Goal: Task Accomplishment & Management: Use online tool/utility

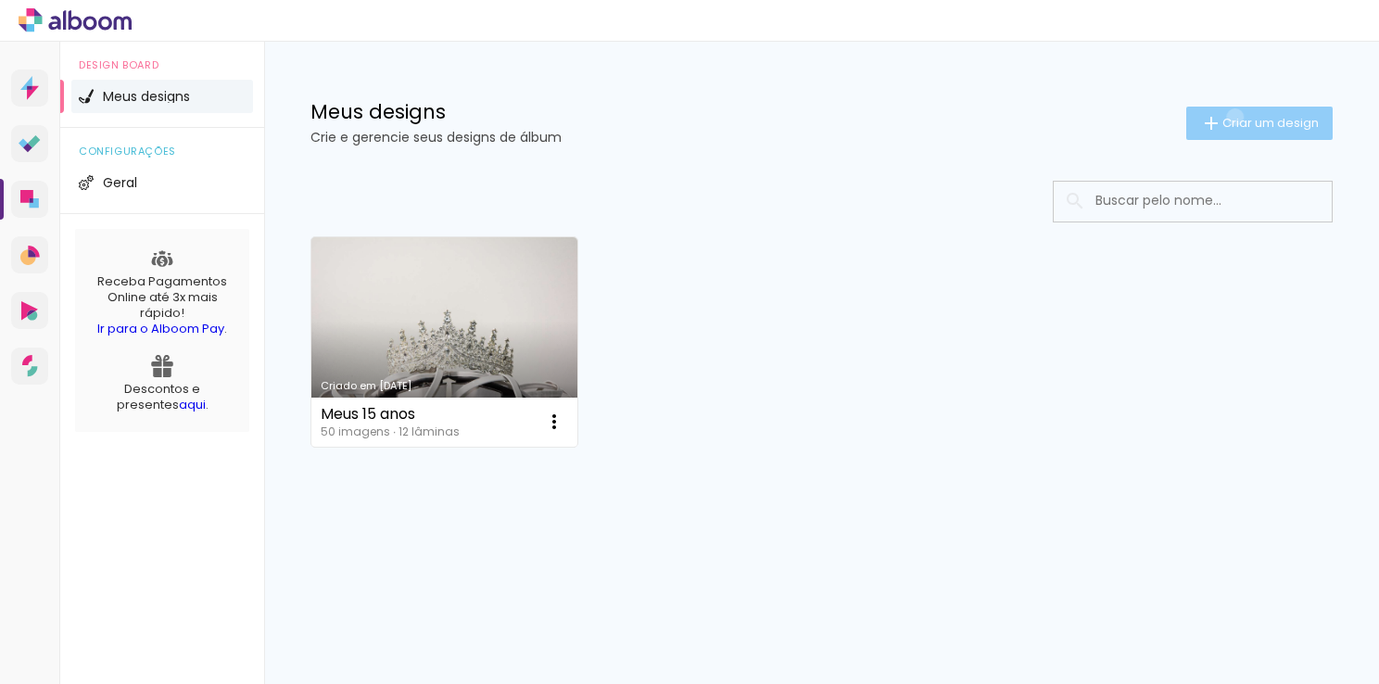
click at [1231, 117] on span "Criar um design" at bounding box center [1270, 123] width 96 height 12
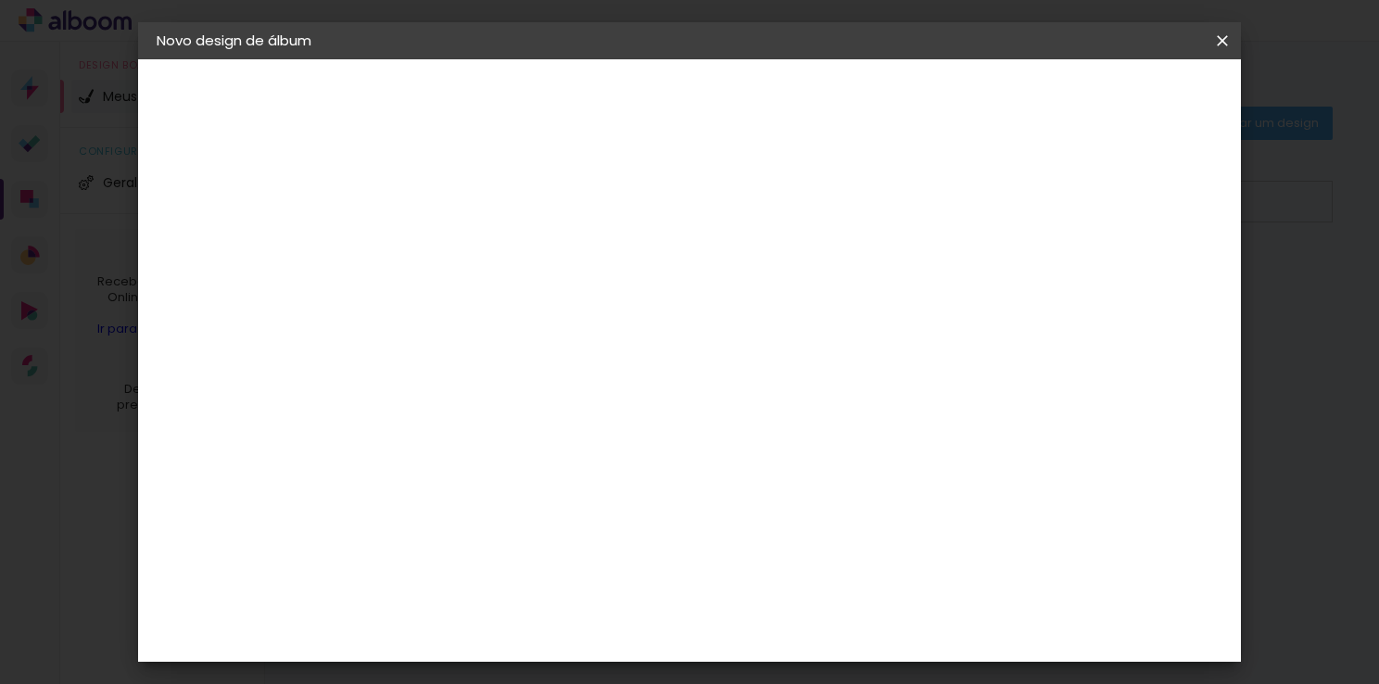
click at [466, 265] on paper-input-container "Título do álbum" at bounding box center [459, 249] width 13 height 47
click at [460, 250] on input "enfim Casados" at bounding box center [460, 248] width 0 height 29
drag, startPoint x: 769, startPoint y: 258, endPoint x: 784, endPoint y: 251, distance: 16.6
click at [460, 258] on input "enfim Casados" at bounding box center [460, 248] width 0 height 29
click at [460, 251] on input "enfim Casados" at bounding box center [460, 248] width 0 height 29
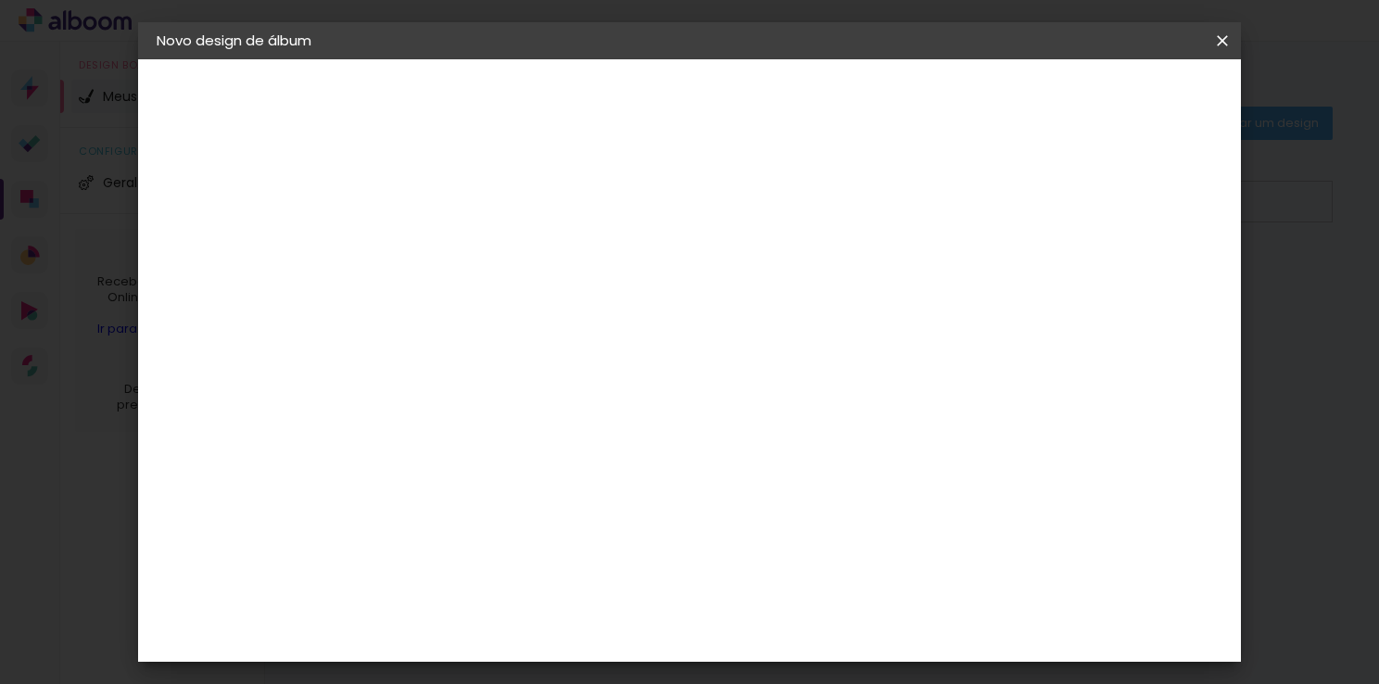
type input "e"
type input "A&V"
type paper-input "A&V"
click at [0, 0] on slot "Avançar" at bounding box center [0, 0] width 0 height 0
click at [0, 0] on slot "Tamanho Livre" at bounding box center [0, 0] width 0 height 0
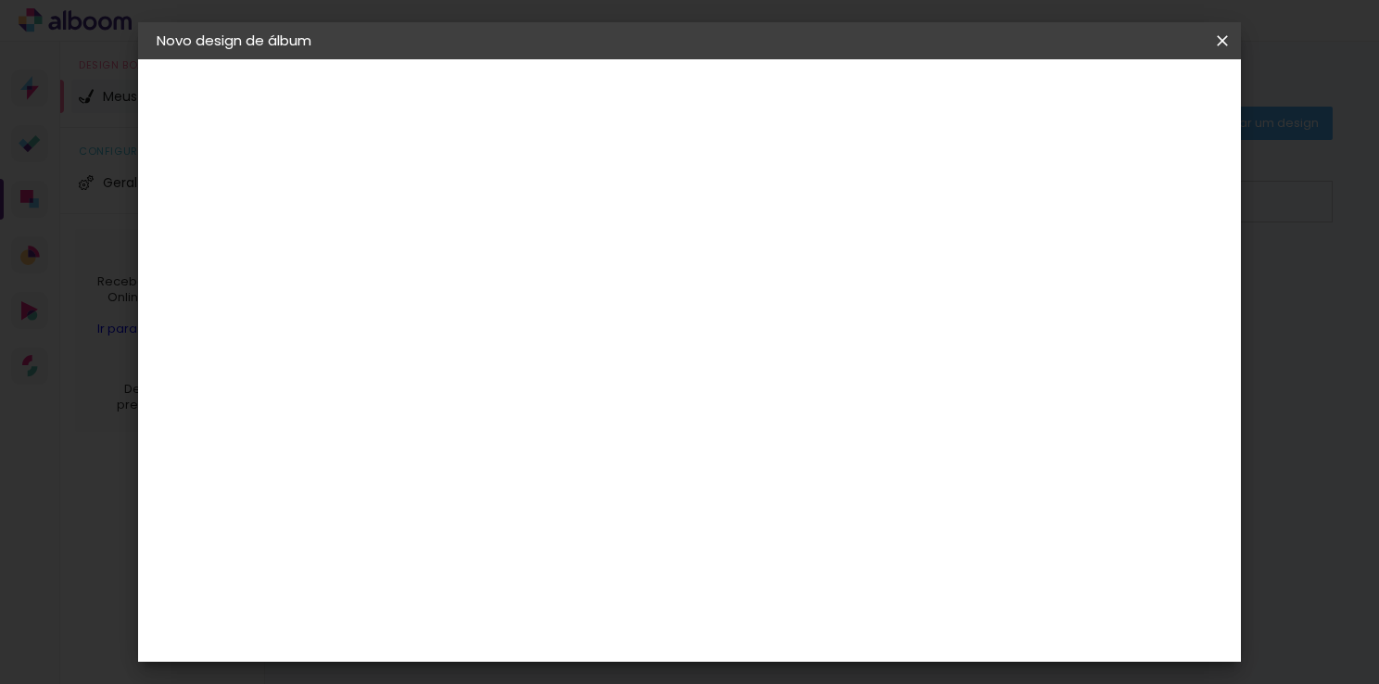
click at [0, 0] on slot "Avançar" at bounding box center [0, 0] width 0 height 0
click at [422, 323] on input "30" at bounding box center [401, 328] width 48 height 28
type input "3"
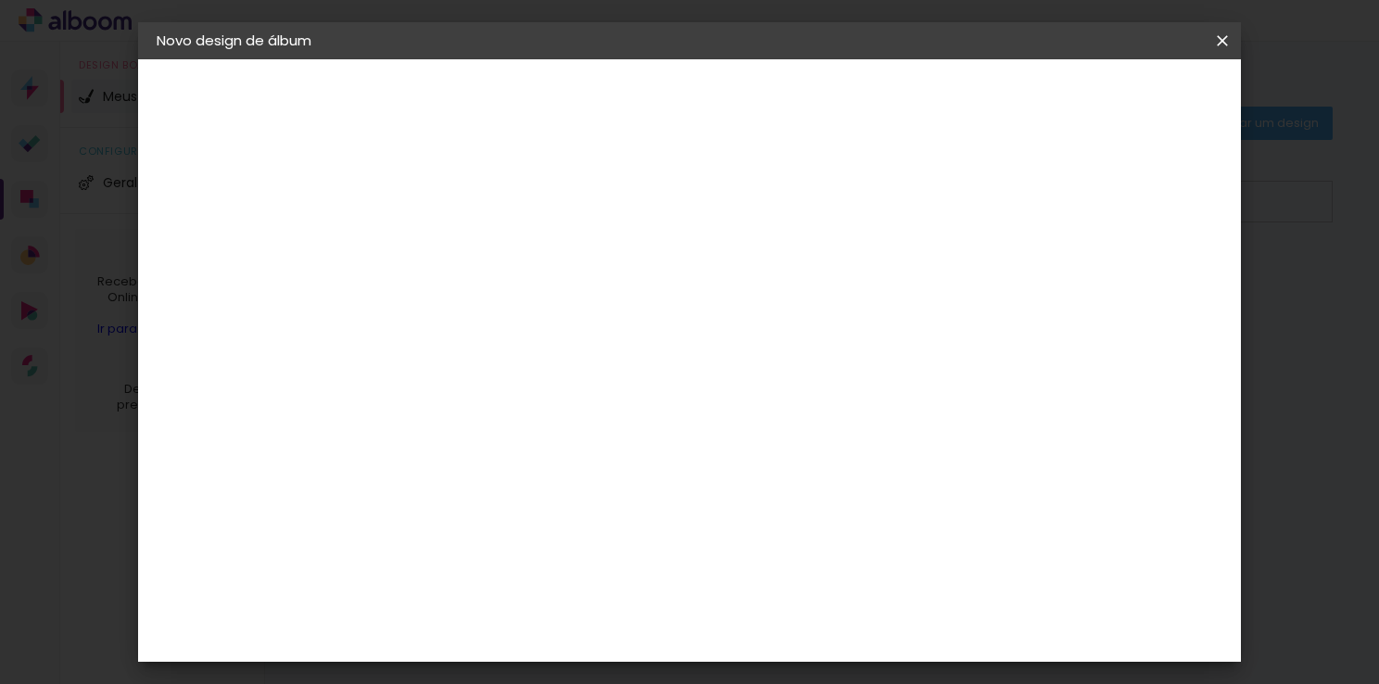
type input "25"
type paper-input "25"
click at [806, 620] on input "60" at bounding box center [792, 631] width 48 height 28
click at [814, 624] on input "60" at bounding box center [792, 631] width 48 height 28
type input "6"
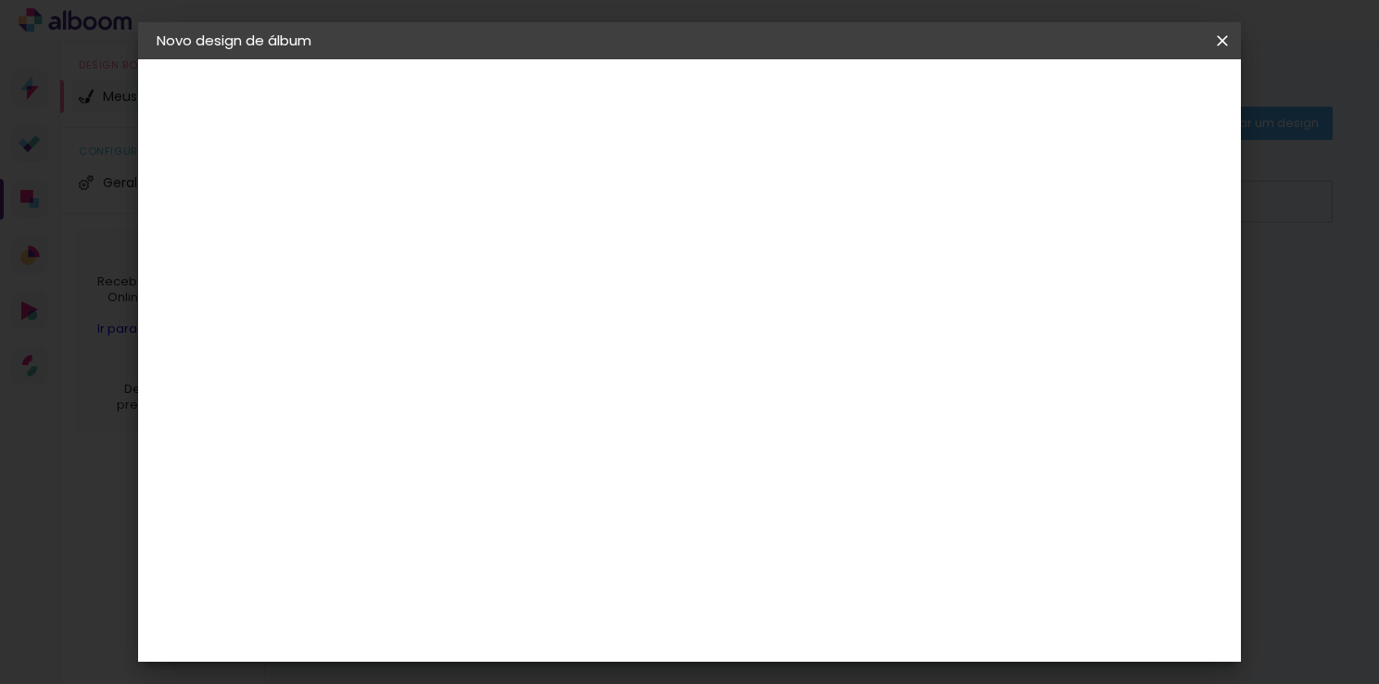
scroll to position [293, 0]
type input "40"
type paper-input "40"
click at [1106, 101] on span "Iniciar design" at bounding box center [1064, 98] width 84 height 13
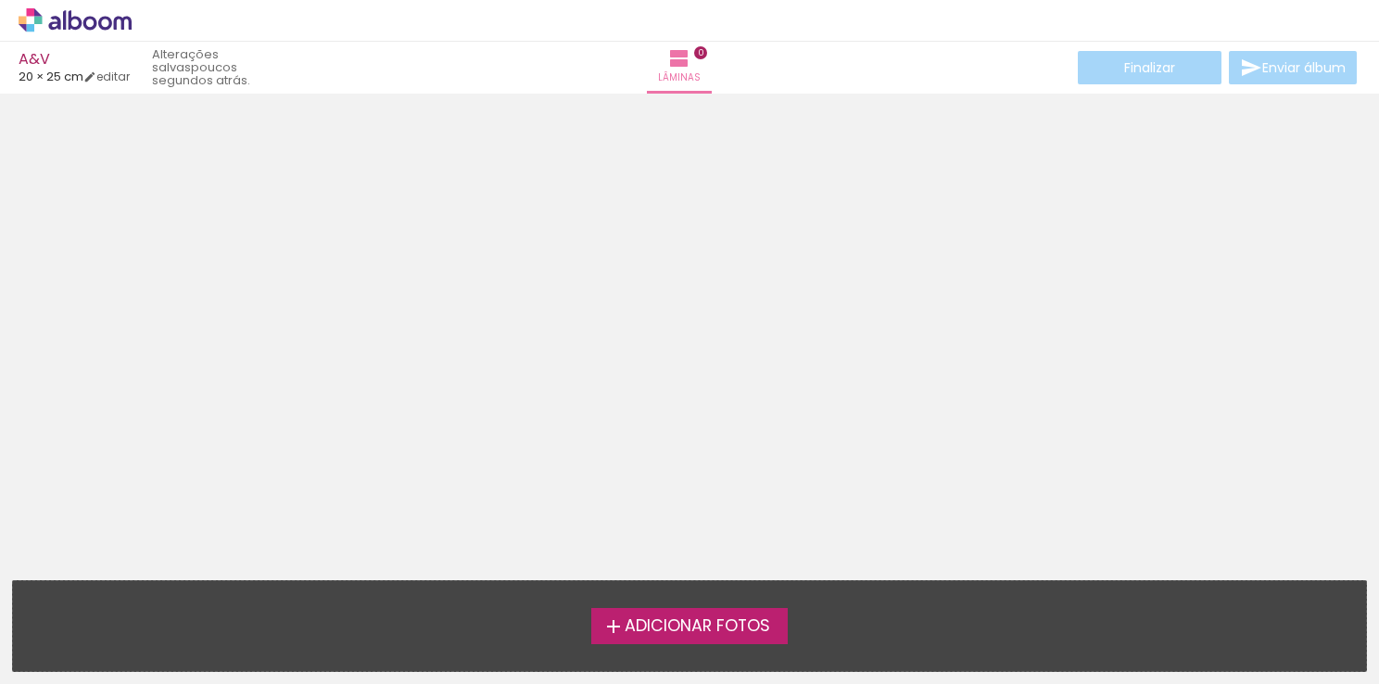
click at [712, 611] on label "Adicionar Fotos" at bounding box center [689, 625] width 197 height 35
click at [0, 0] on input "file" at bounding box center [0, 0] width 0 height 0
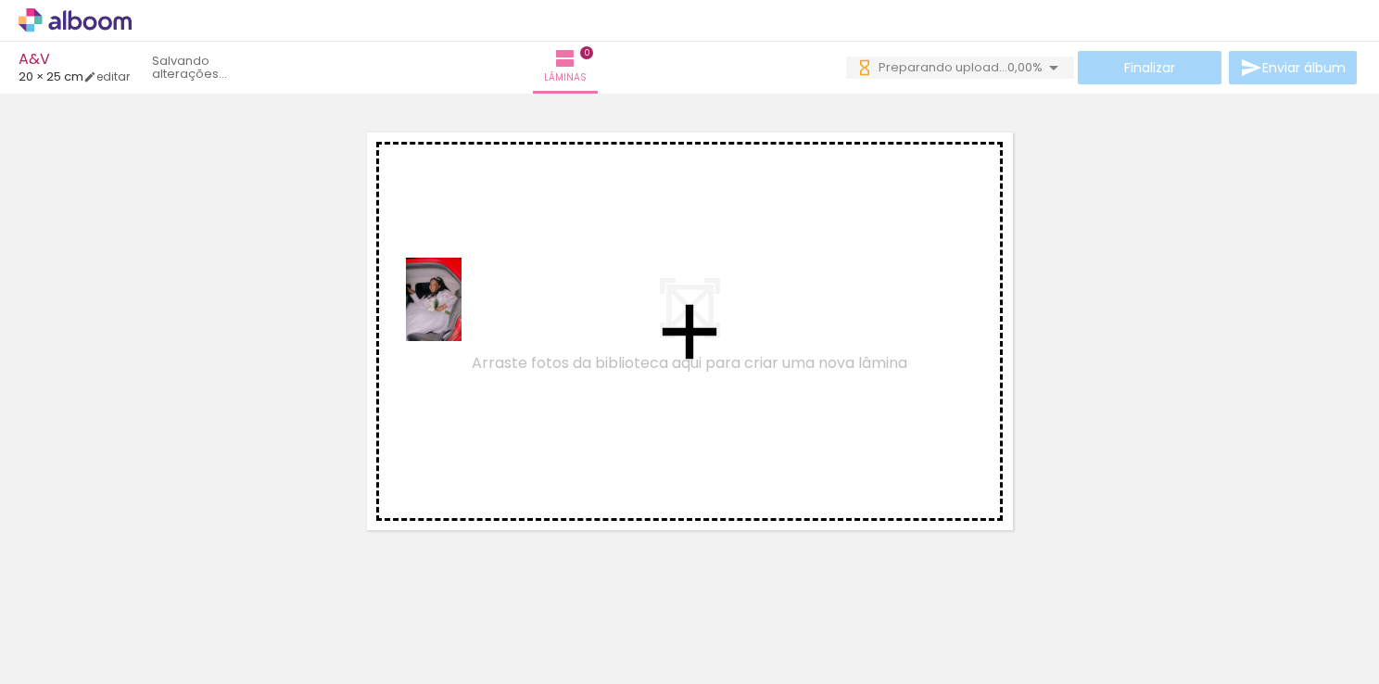
drag, startPoint x: 181, startPoint y: 645, endPoint x: 463, endPoint y: 276, distance: 464.6
click at [463, 276] on quentale-workspace at bounding box center [689, 342] width 1379 height 684
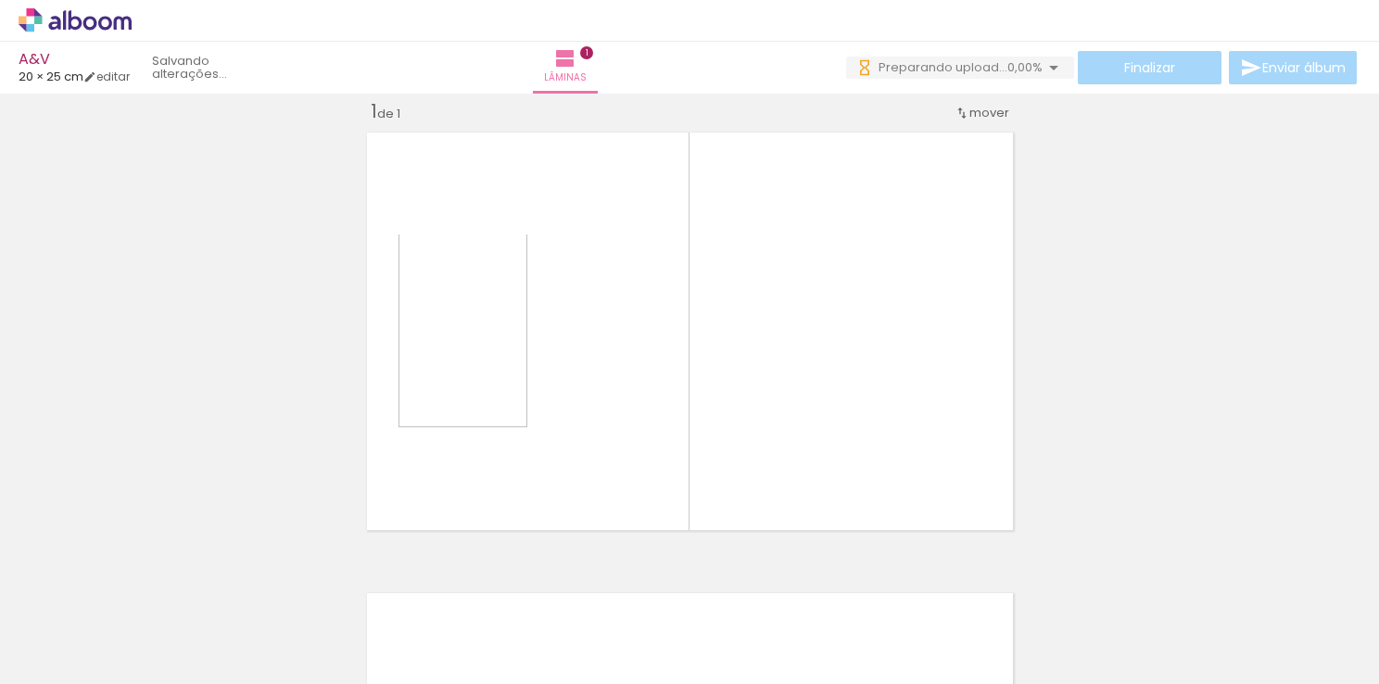
scroll to position [23, 0]
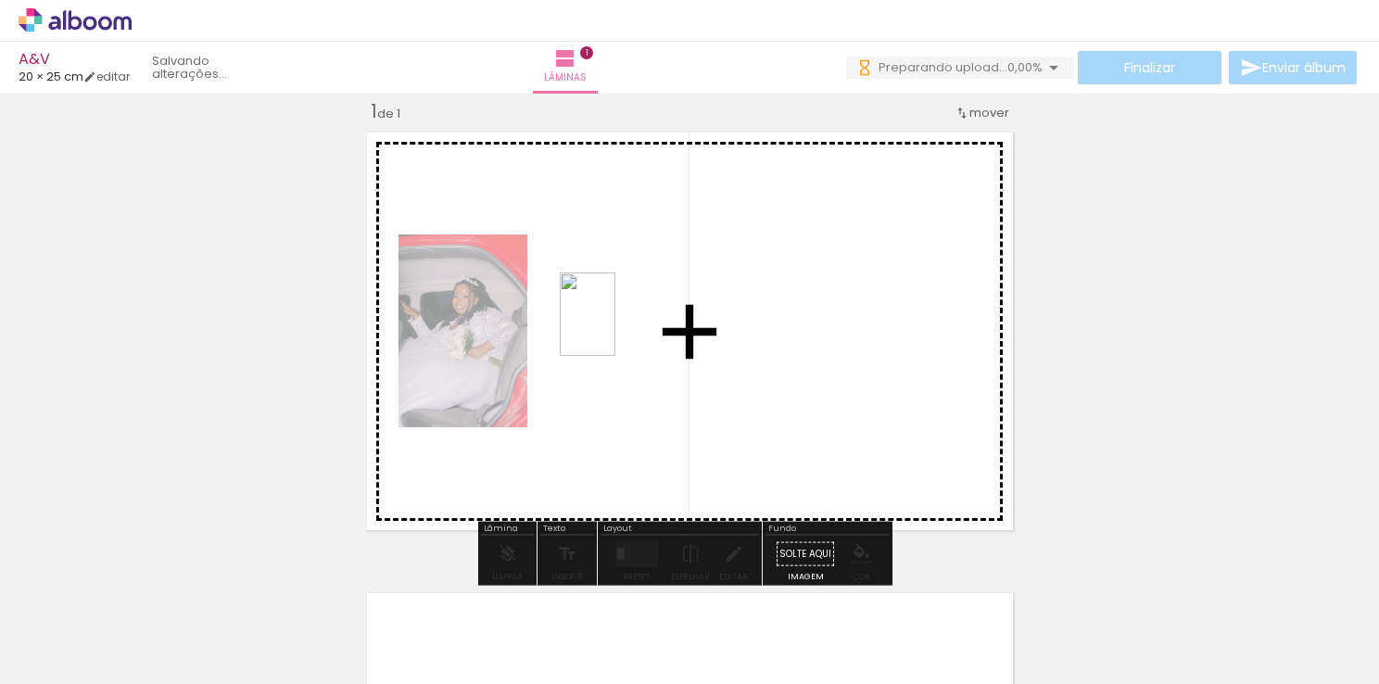
drag, startPoint x: 321, startPoint y: 616, endPoint x: 615, endPoint y: 328, distance: 412.1
click at [615, 328] on quentale-workspace at bounding box center [689, 342] width 1379 height 684
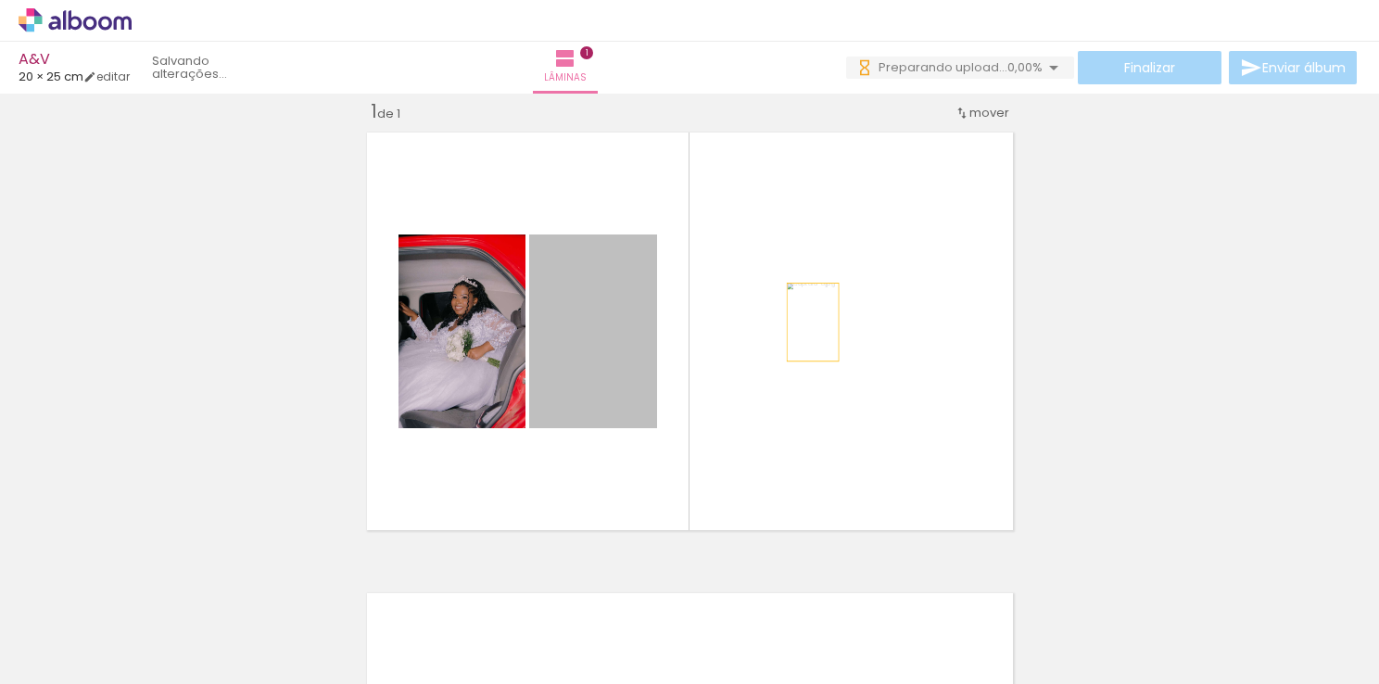
drag, startPoint x: 561, startPoint y: 367, endPoint x: 812, endPoint y: 316, distance: 255.3
click at [813, 313] on quentale-layouter at bounding box center [690, 331] width 662 height 414
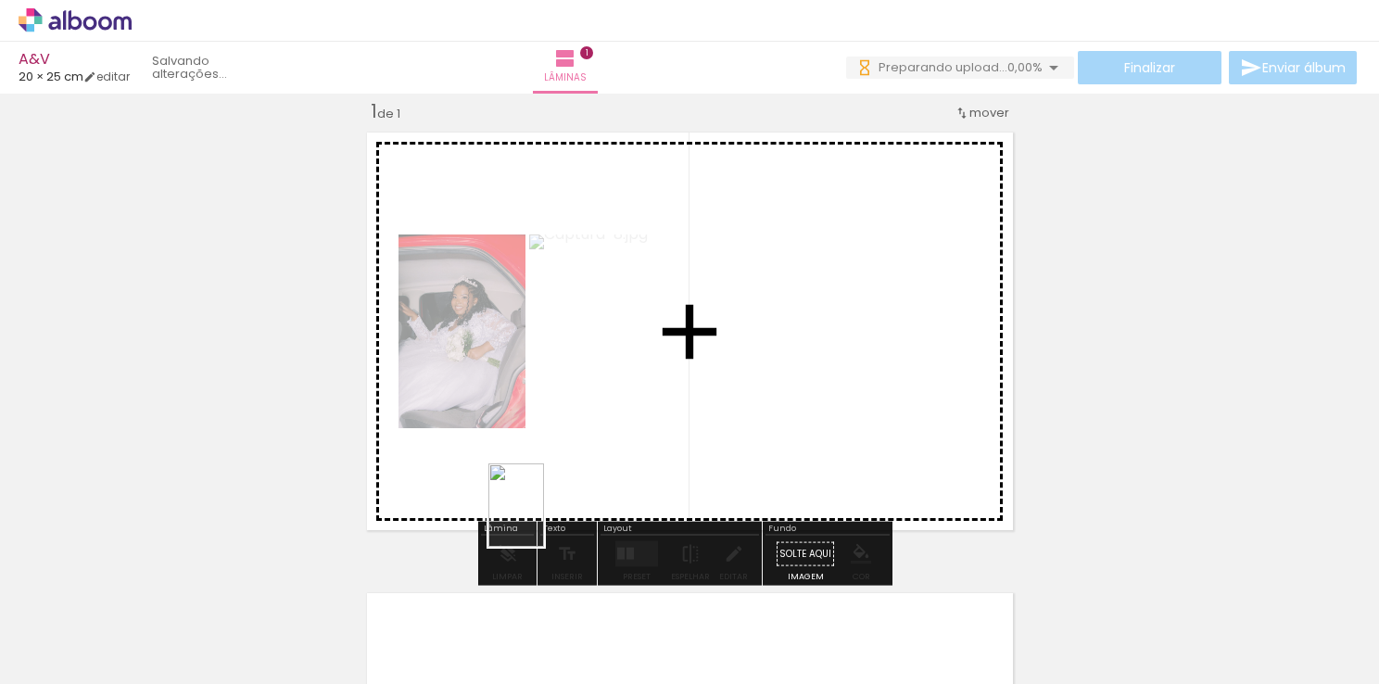
drag, startPoint x: 414, startPoint y: 633, endPoint x: 645, endPoint y: 445, distance: 297.7
click at [645, 445] on quentale-workspace at bounding box center [689, 342] width 1379 height 684
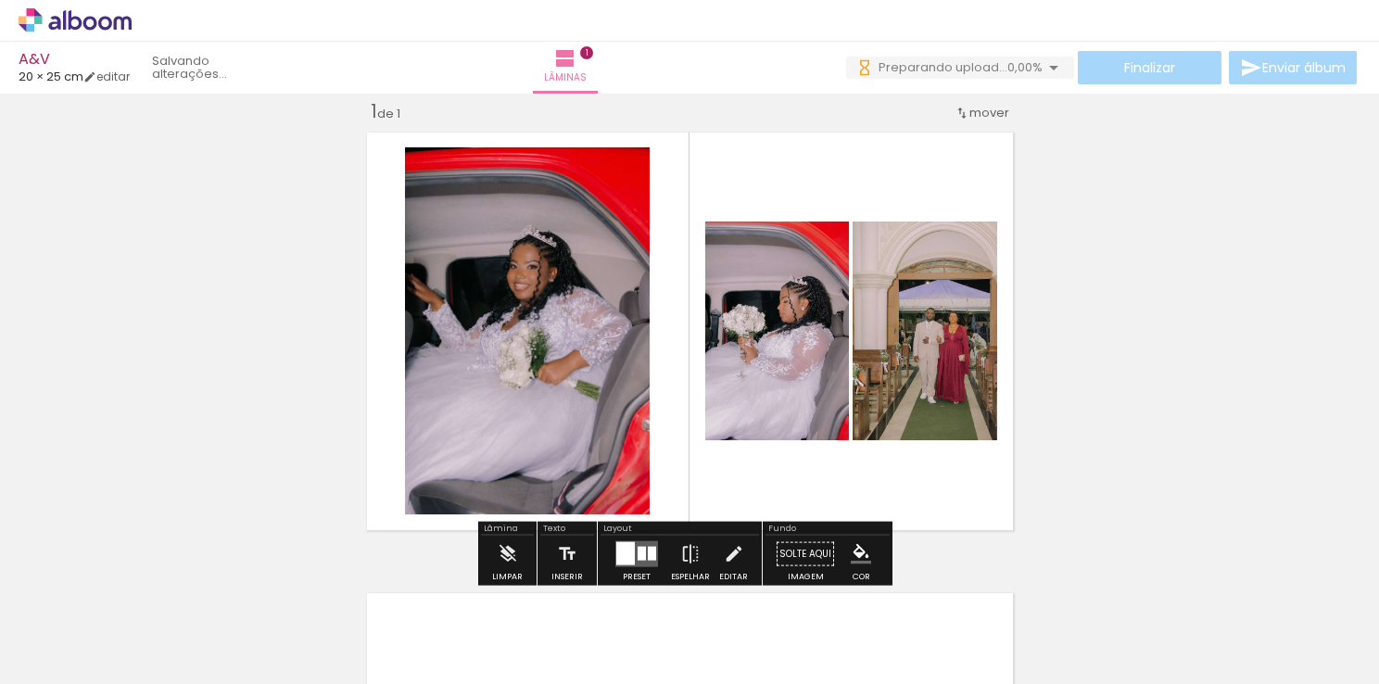
click at [627, 549] on div at bounding box center [625, 553] width 19 height 23
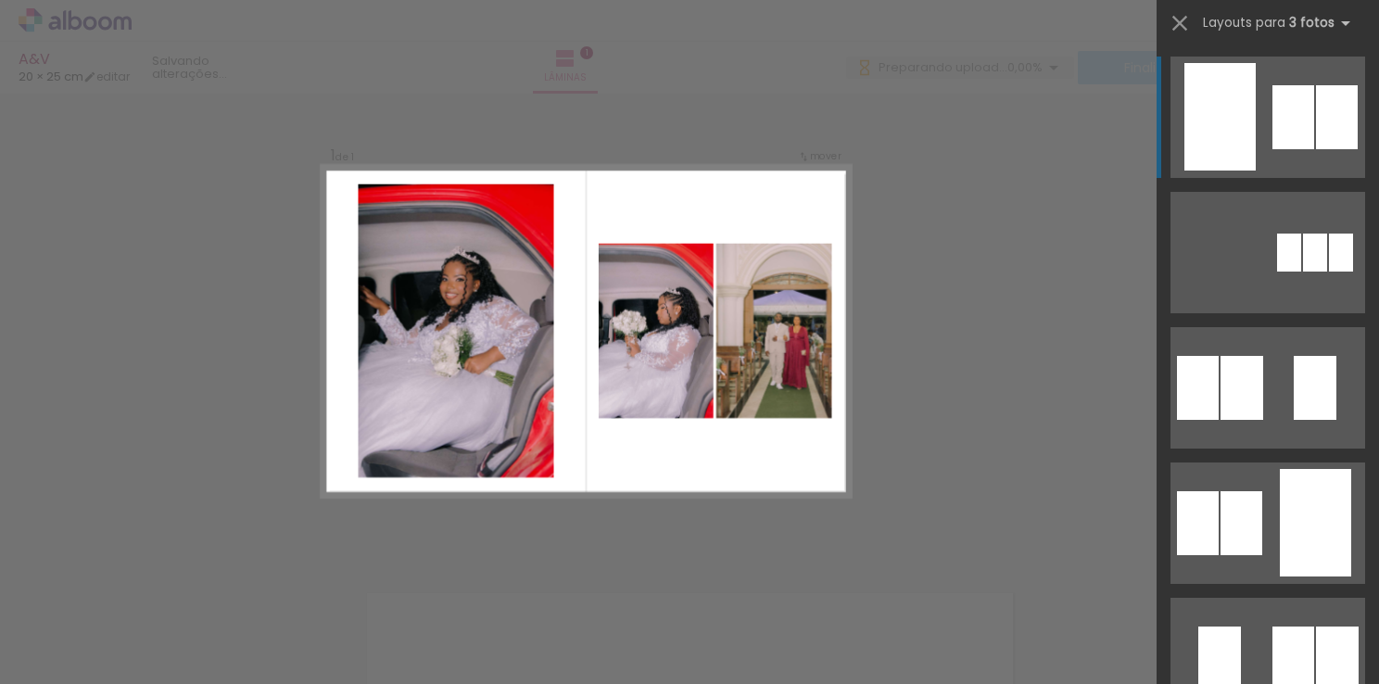
scroll to position [0, 0]
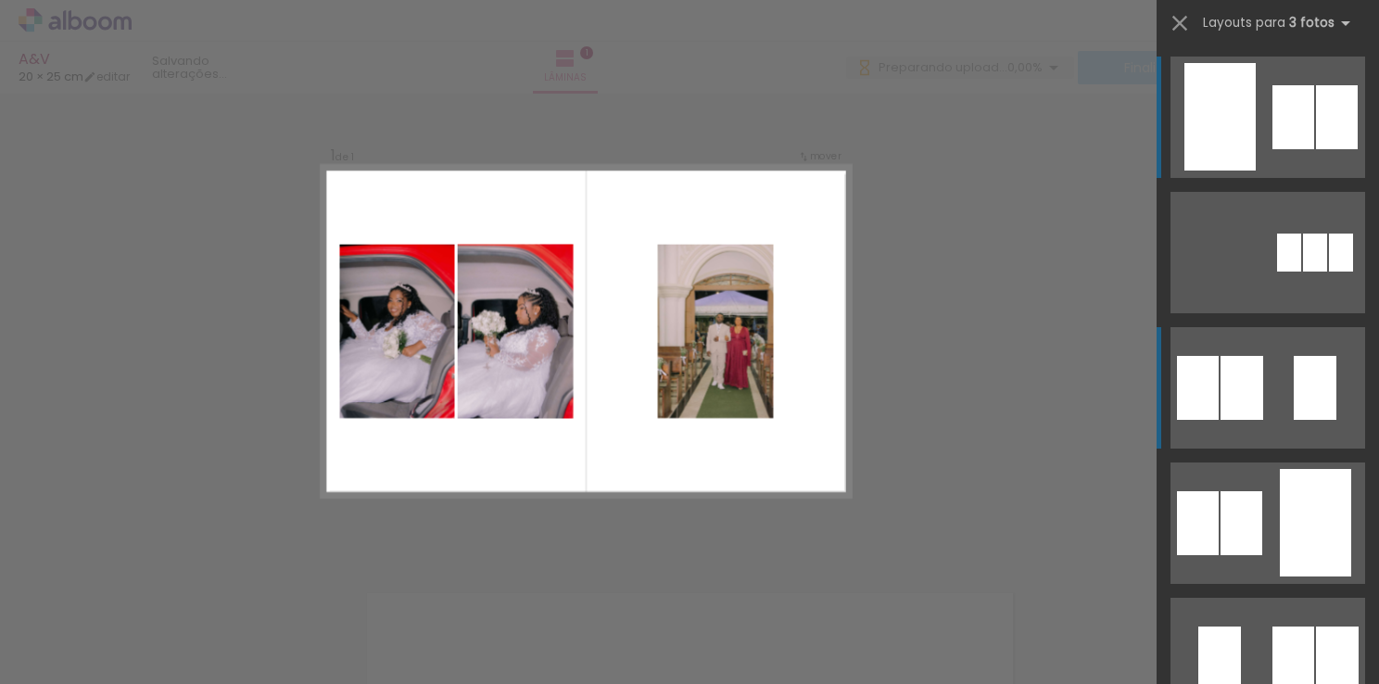
click at [1276, 382] on quentale-layouter at bounding box center [1267, 387] width 195 height 121
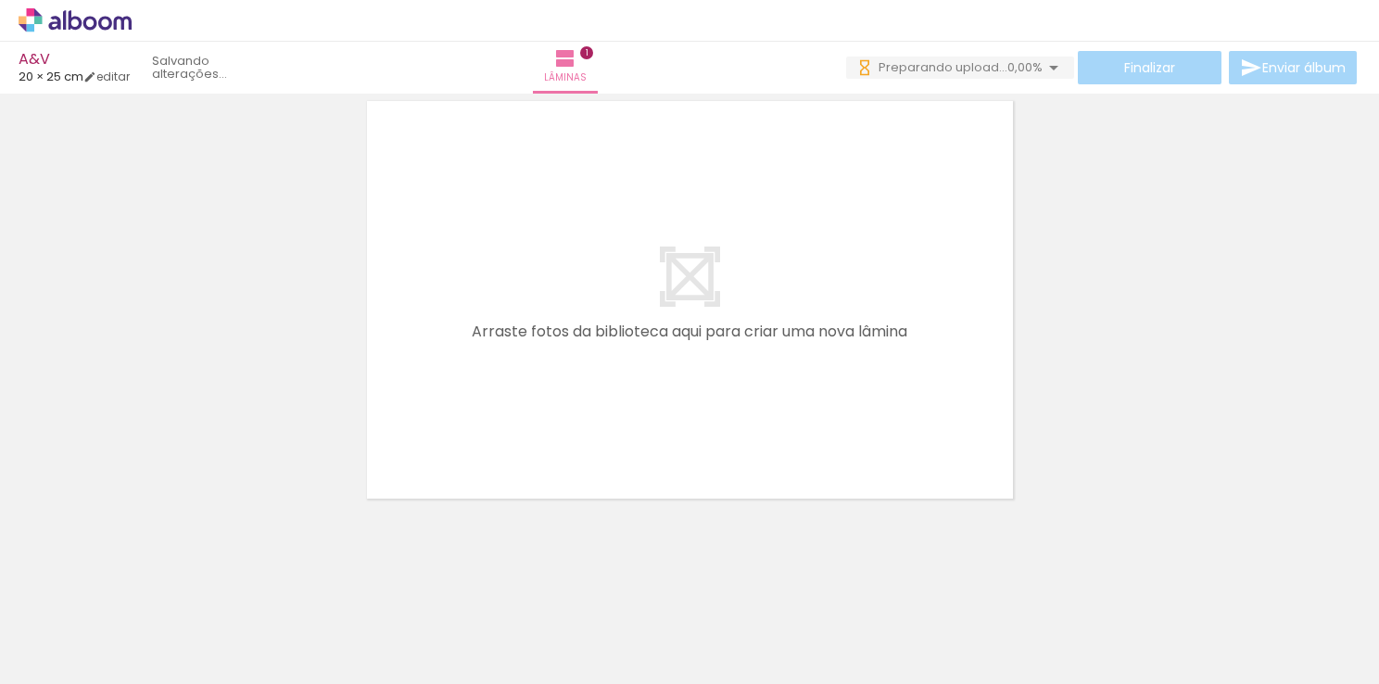
scroll to position [518, 0]
drag, startPoint x: 512, startPoint y: 644, endPoint x: 496, endPoint y: 413, distance: 231.3
click at [498, 423] on quentale-workspace at bounding box center [689, 342] width 1379 height 684
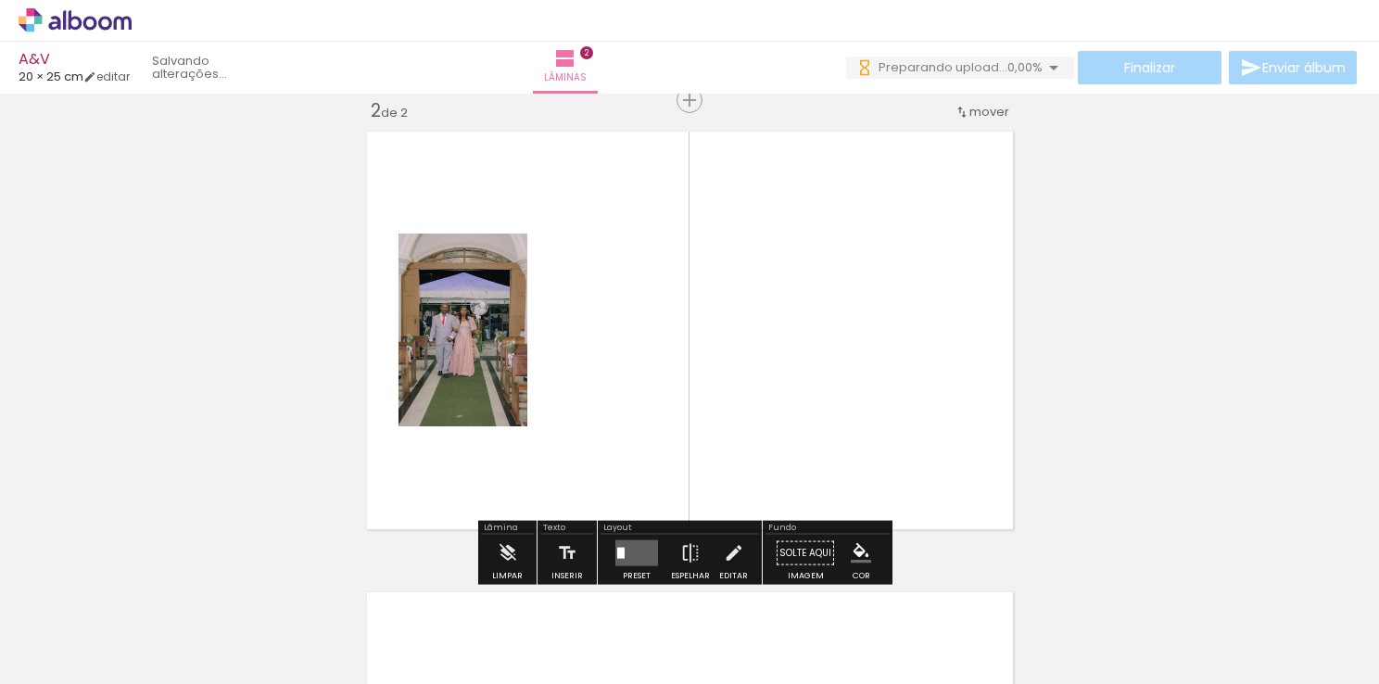
scroll to position [484, 0]
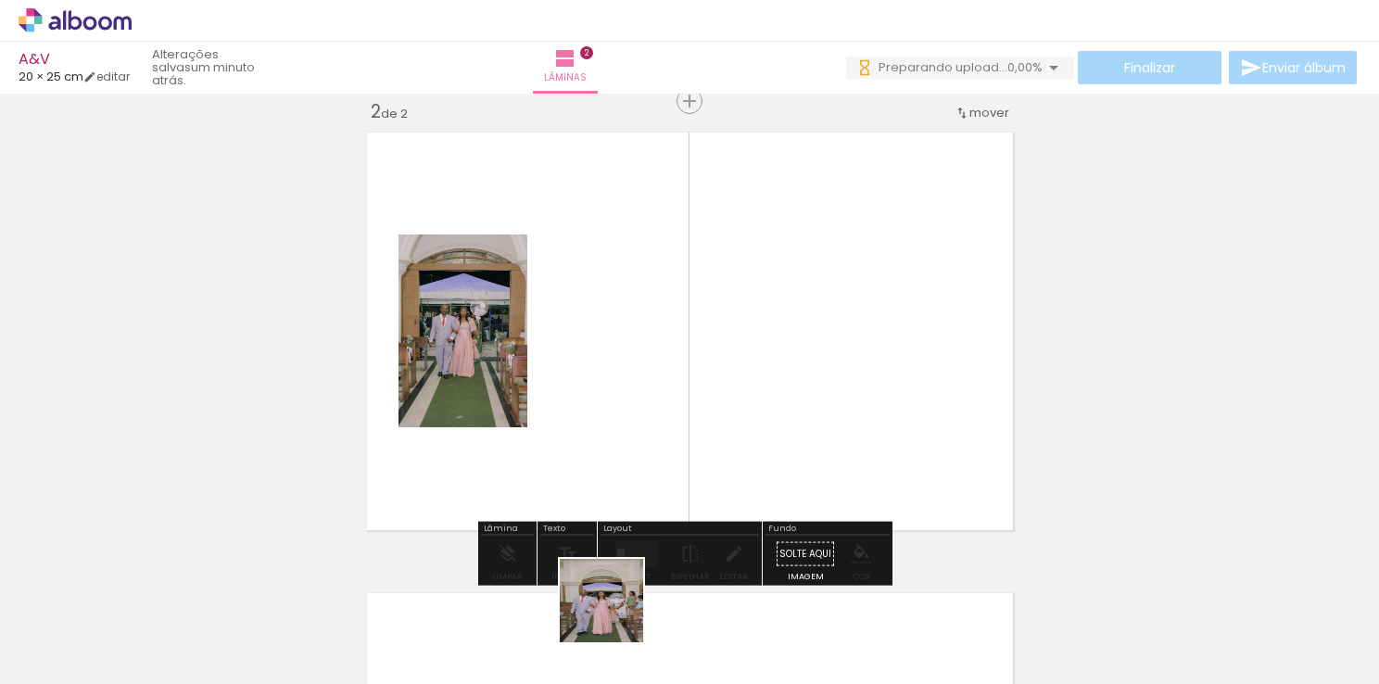
drag, startPoint x: 603, startPoint y: 649, endPoint x: 616, endPoint y: 453, distance: 196.8
click at [619, 464] on quentale-workspace at bounding box center [689, 342] width 1379 height 684
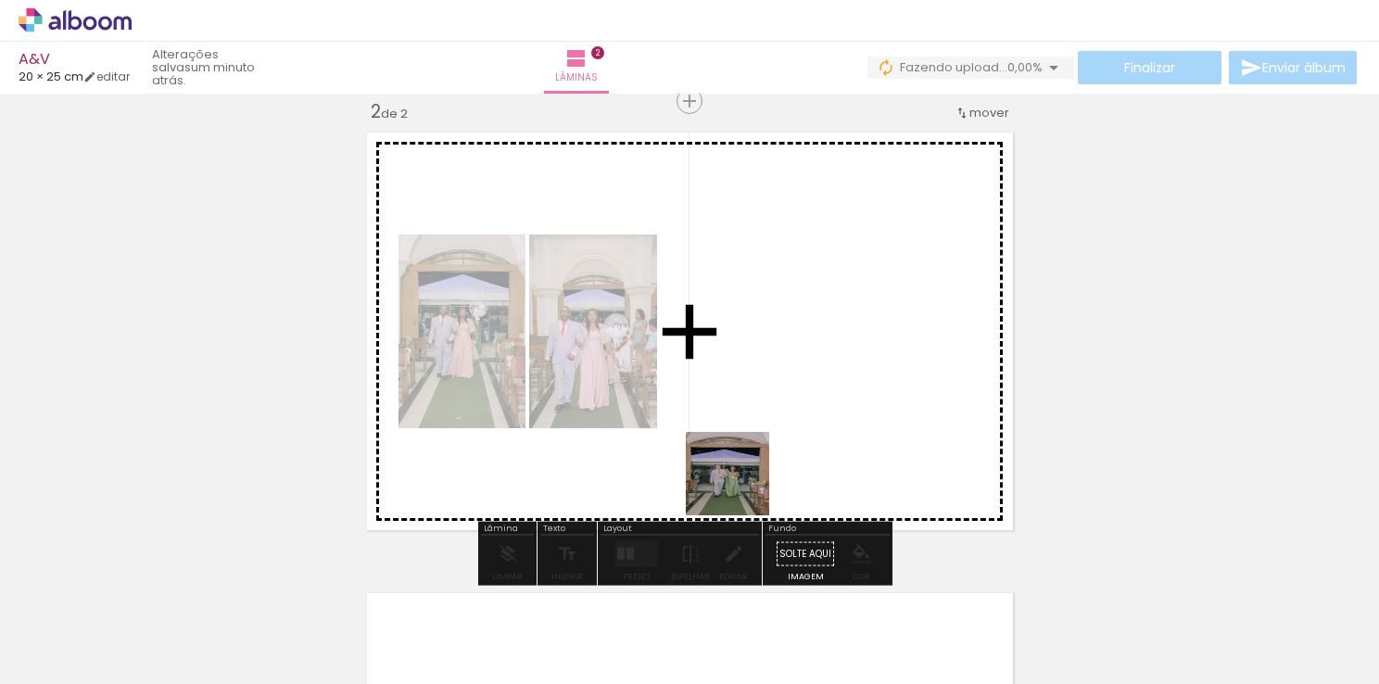
drag, startPoint x: 719, startPoint y: 651, endPoint x: 741, endPoint y: 412, distance: 240.1
click at [746, 422] on quentale-workspace at bounding box center [689, 342] width 1379 height 684
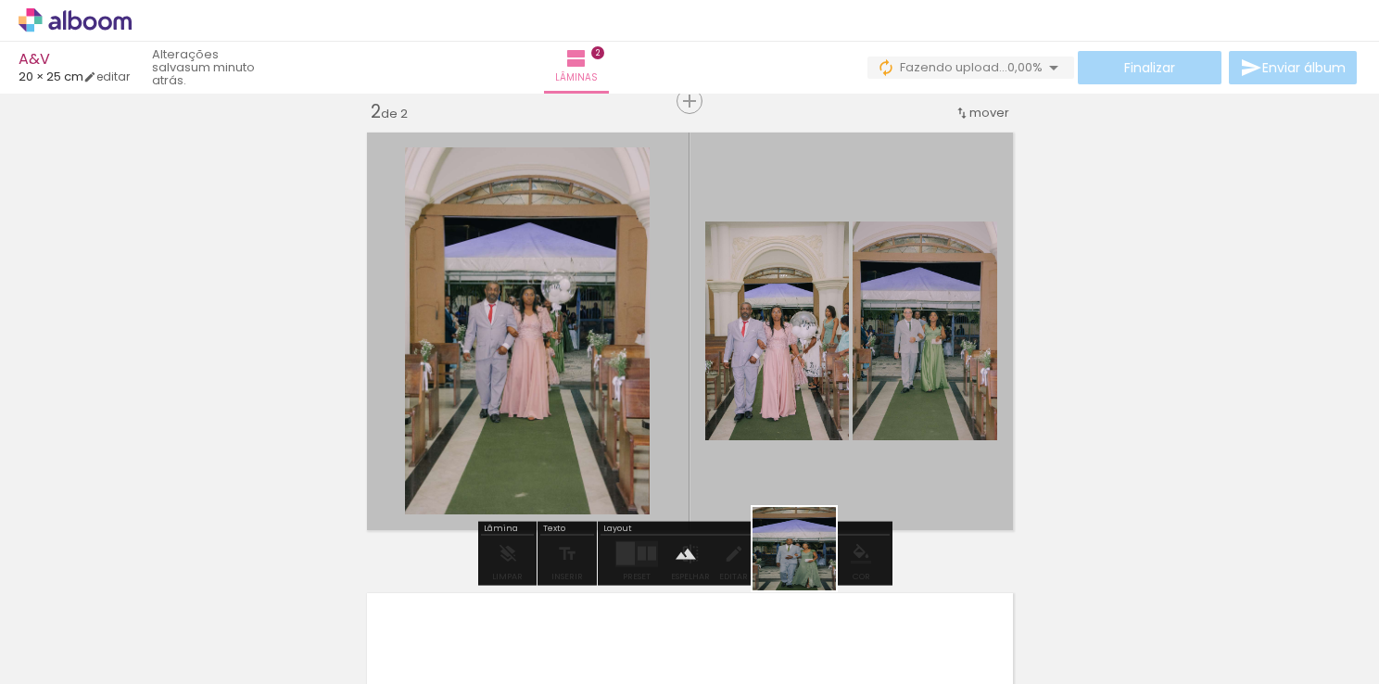
drag, startPoint x: 798, startPoint y: 662, endPoint x: 810, endPoint y: 450, distance: 211.6
click at [815, 465] on quentale-workspace at bounding box center [689, 342] width 1379 height 684
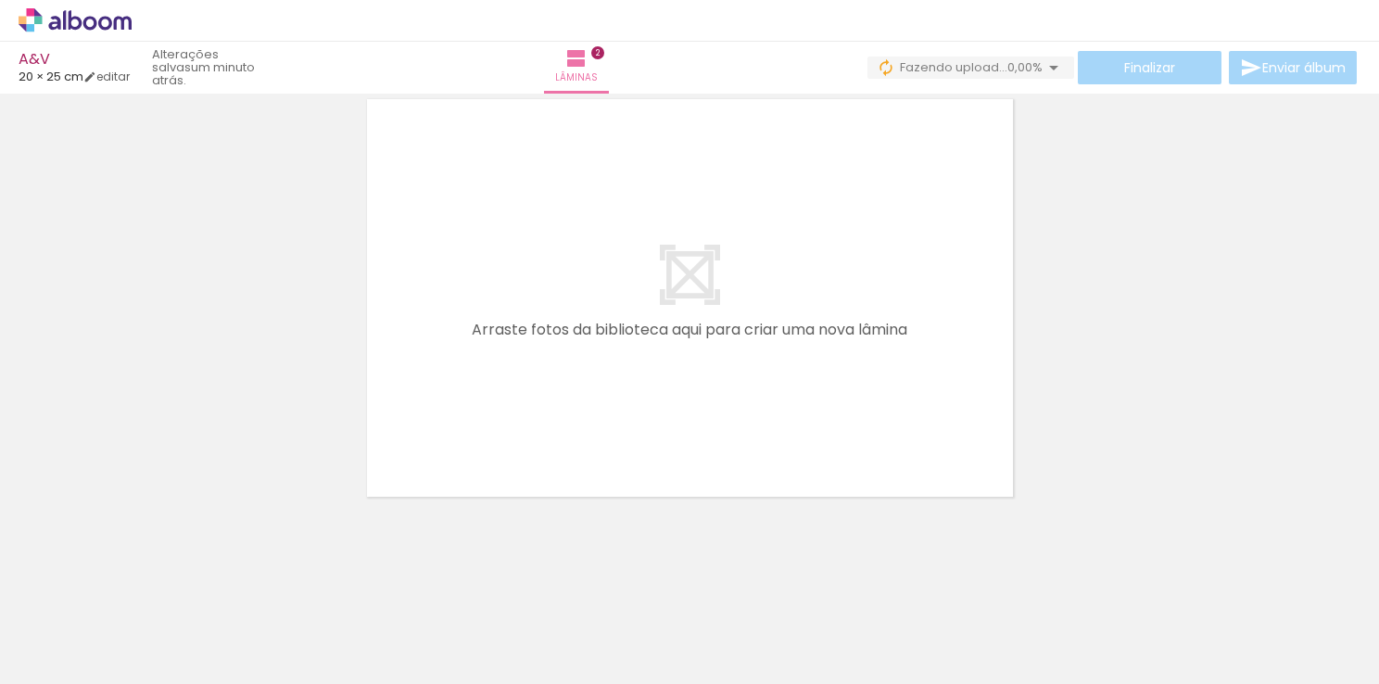
scroll to position [978, 0]
drag, startPoint x: 893, startPoint y: 616, endPoint x: 673, endPoint y: 410, distance: 302.2
click at [673, 410] on quentale-workspace at bounding box center [689, 342] width 1379 height 684
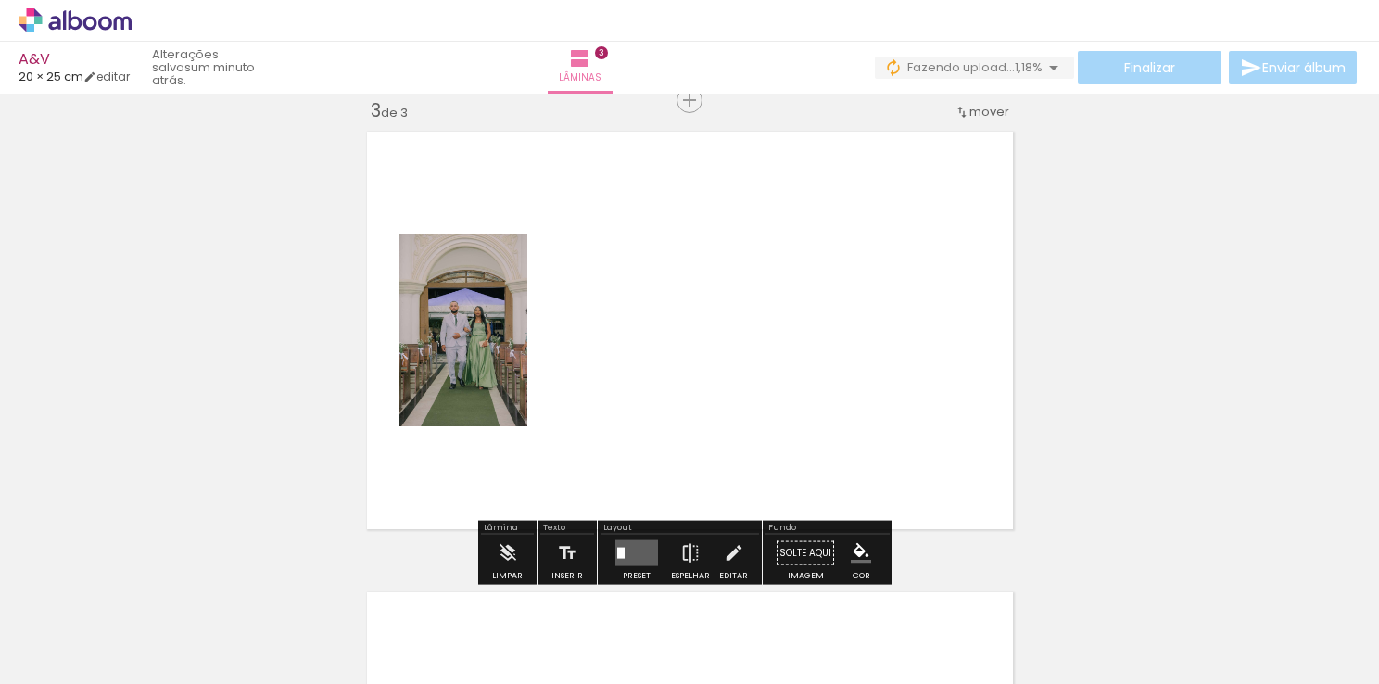
scroll to position [944, 0]
drag, startPoint x: 1020, startPoint y: 637, endPoint x: 772, endPoint y: 417, distance: 332.1
click at [775, 420] on quentale-workspace at bounding box center [689, 342] width 1379 height 684
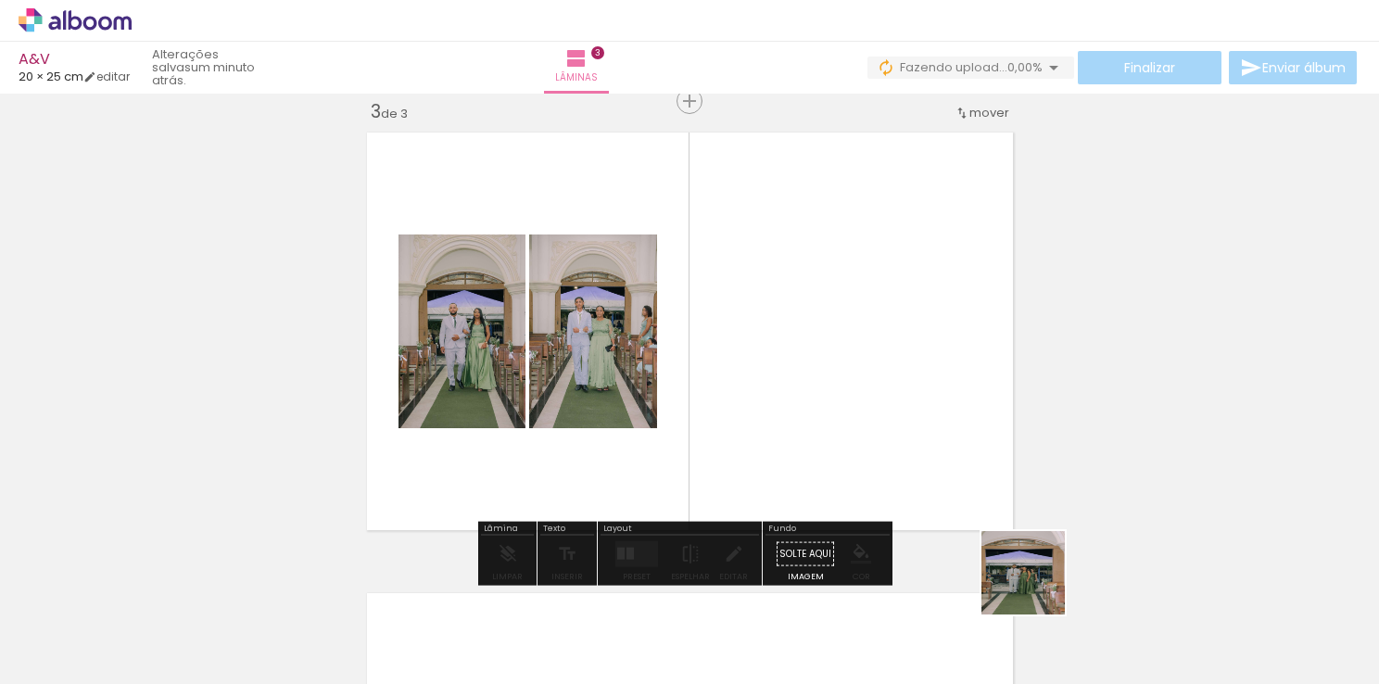
drag, startPoint x: 1119, startPoint y: 639, endPoint x: 838, endPoint y: 457, distance: 335.6
click at [832, 447] on quentale-workspace at bounding box center [689, 342] width 1379 height 684
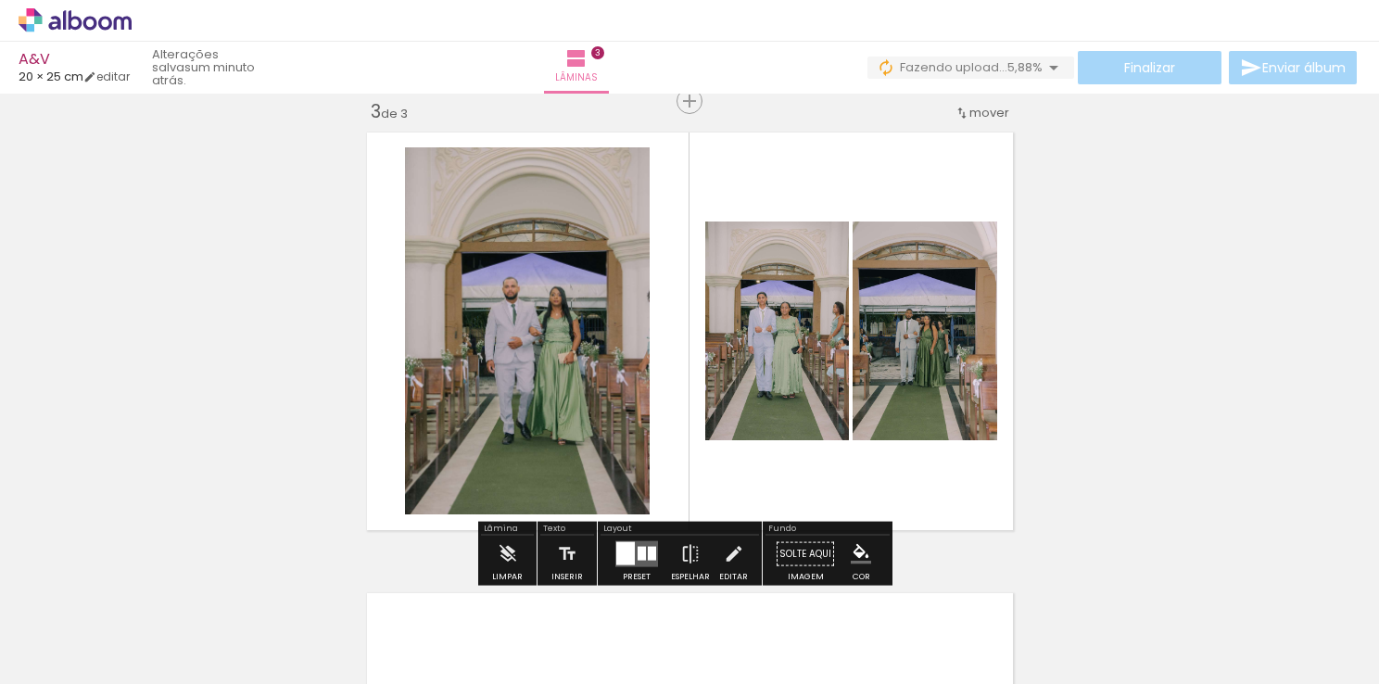
drag, startPoint x: 1231, startPoint y: 636, endPoint x: 883, endPoint y: 413, distance: 413.3
click at [926, 439] on quentale-workspace at bounding box center [689, 342] width 1379 height 684
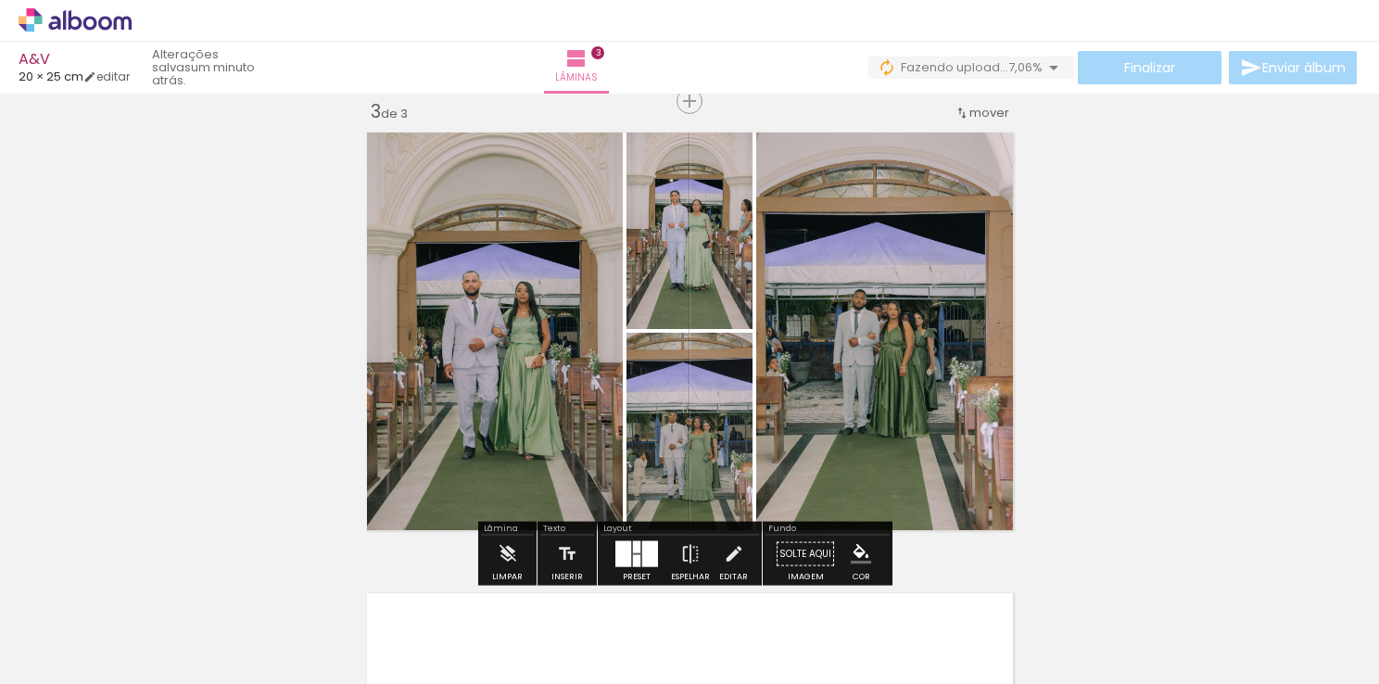
click at [649, 553] on div at bounding box center [650, 554] width 16 height 26
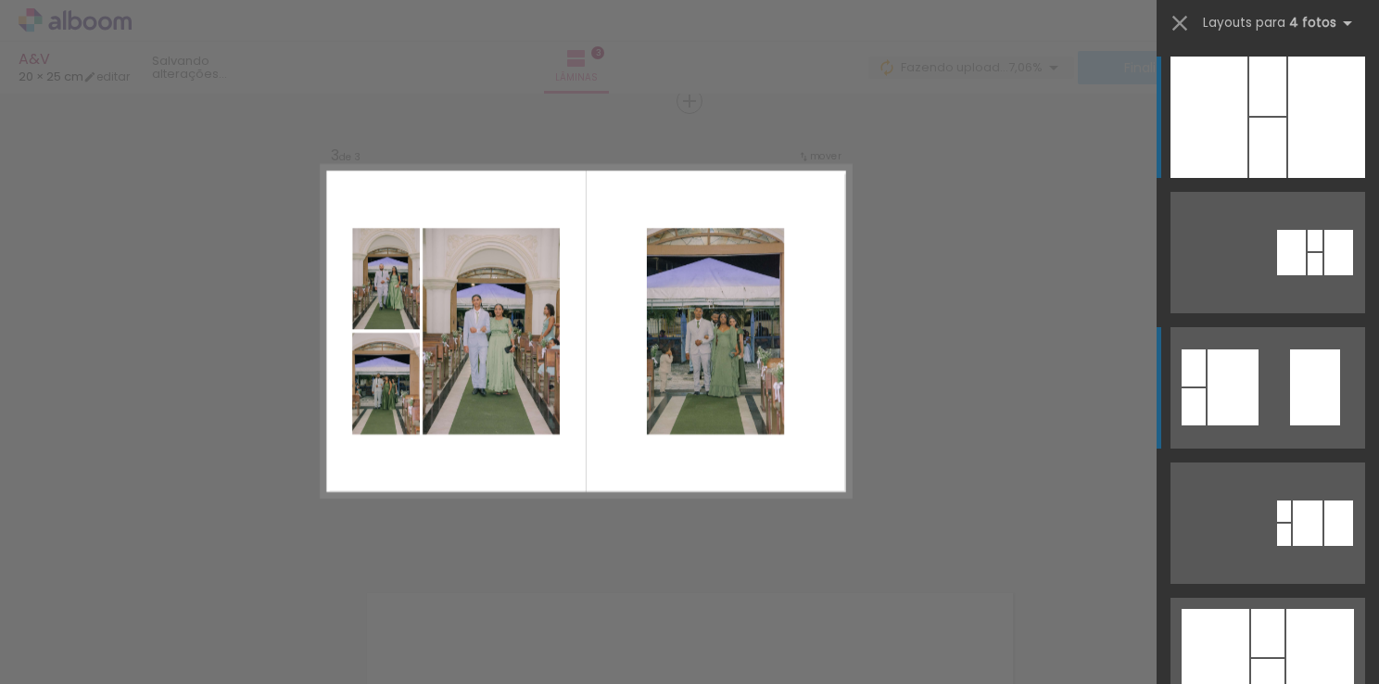
click at [1232, 375] on div at bounding box center [1232, 387] width 51 height 76
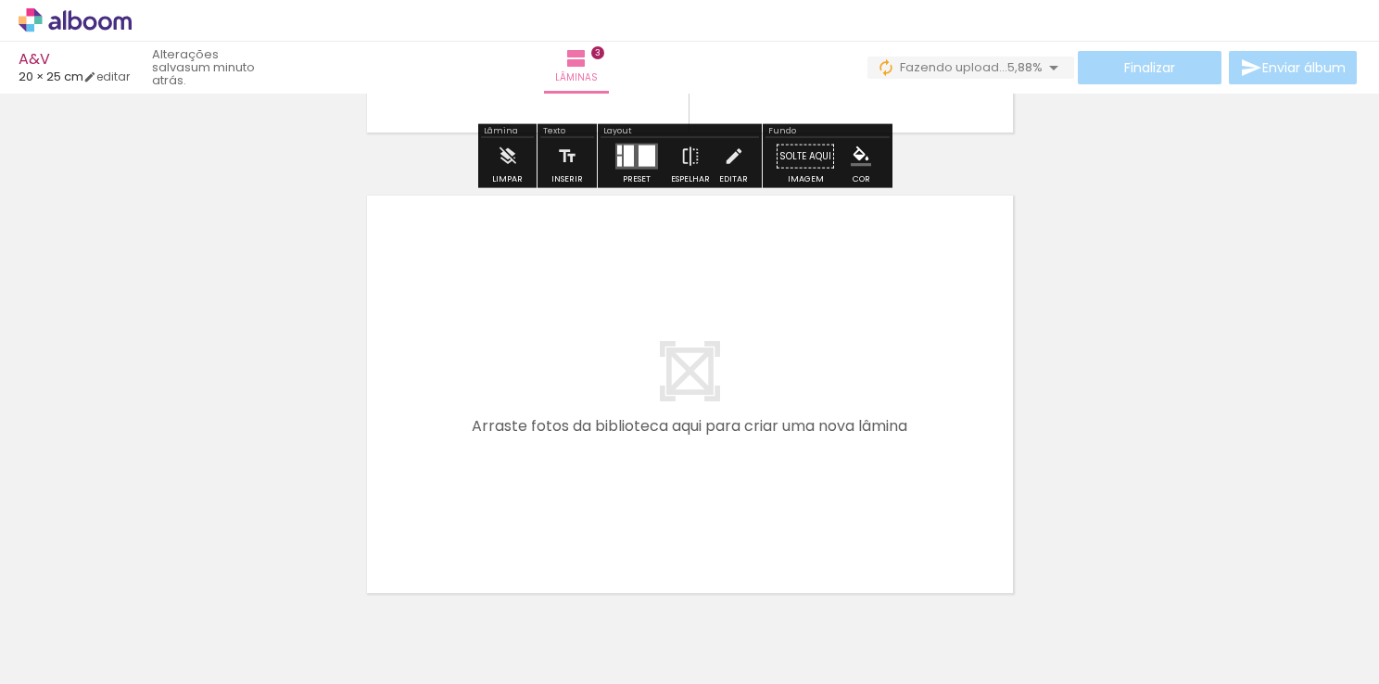
scroll to position [1407, 0]
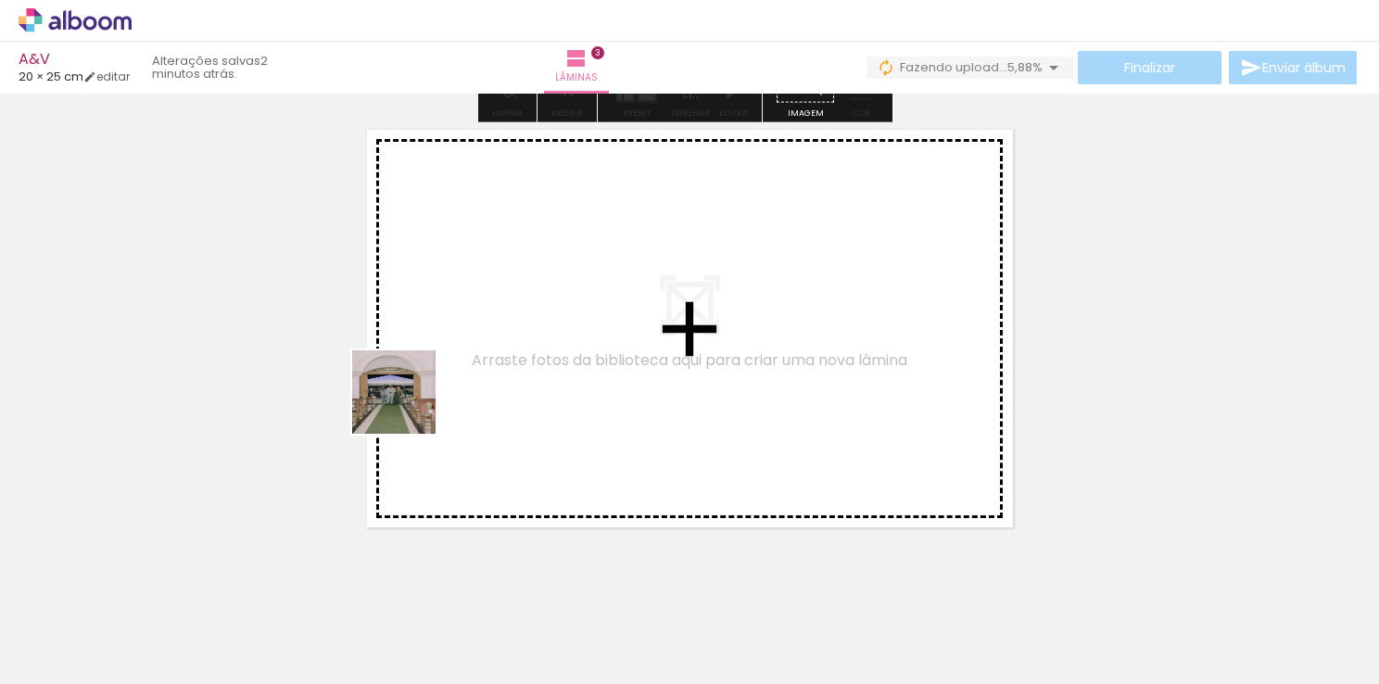
drag, startPoint x: 197, startPoint y: 621, endPoint x: 418, endPoint y: 392, distance: 317.8
click at [418, 392] on quentale-workspace at bounding box center [689, 342] width 1379 height 684
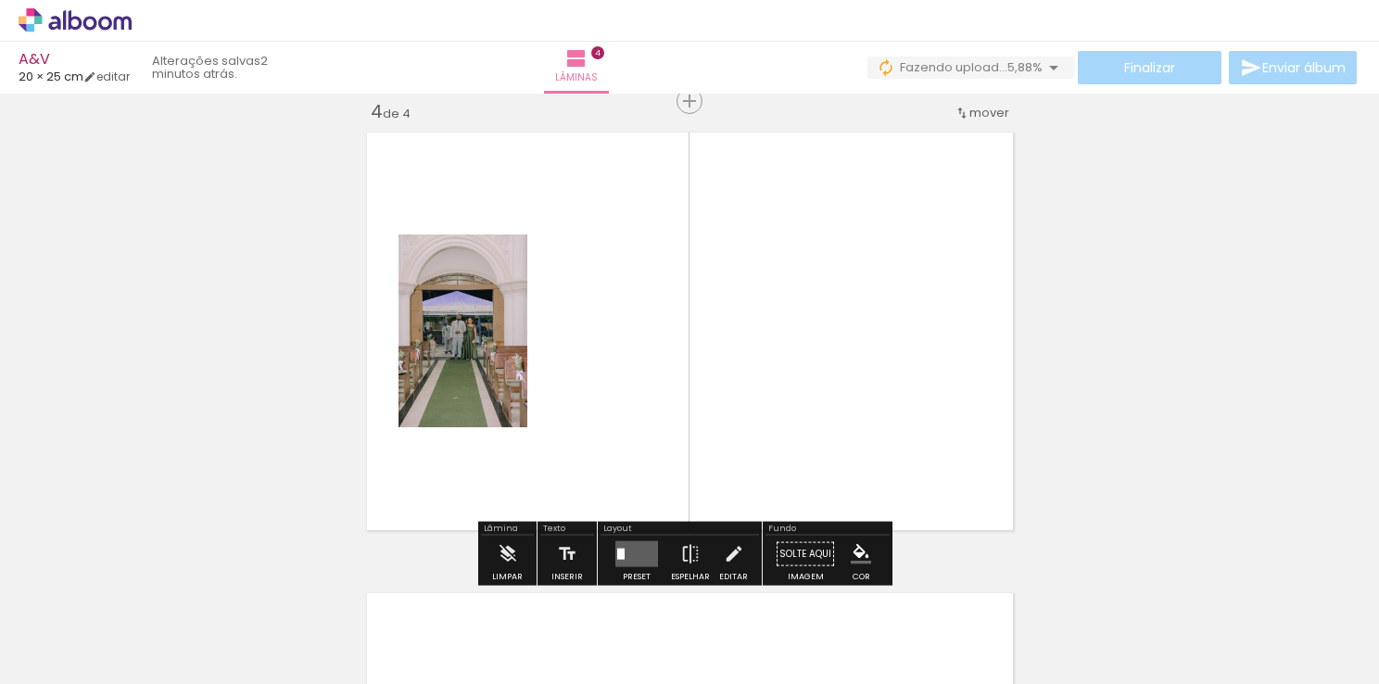
scroll to position [1405, 0]
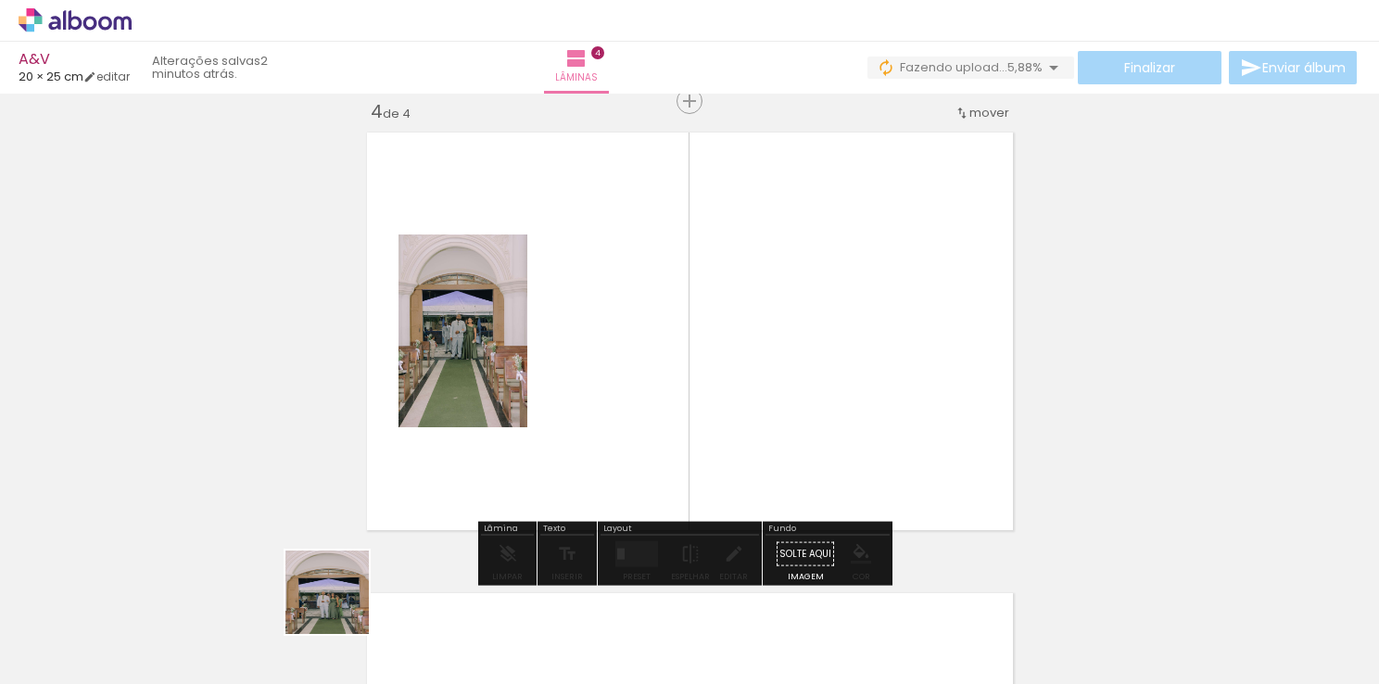
drag, startPoint x: 336, startPoint y: 610, endPoint x: 519, endPoint y: 397, distance: 280.6
click at [518, 391] on quentale-workspace at bounding box center [689, 342] width 1379 height 684
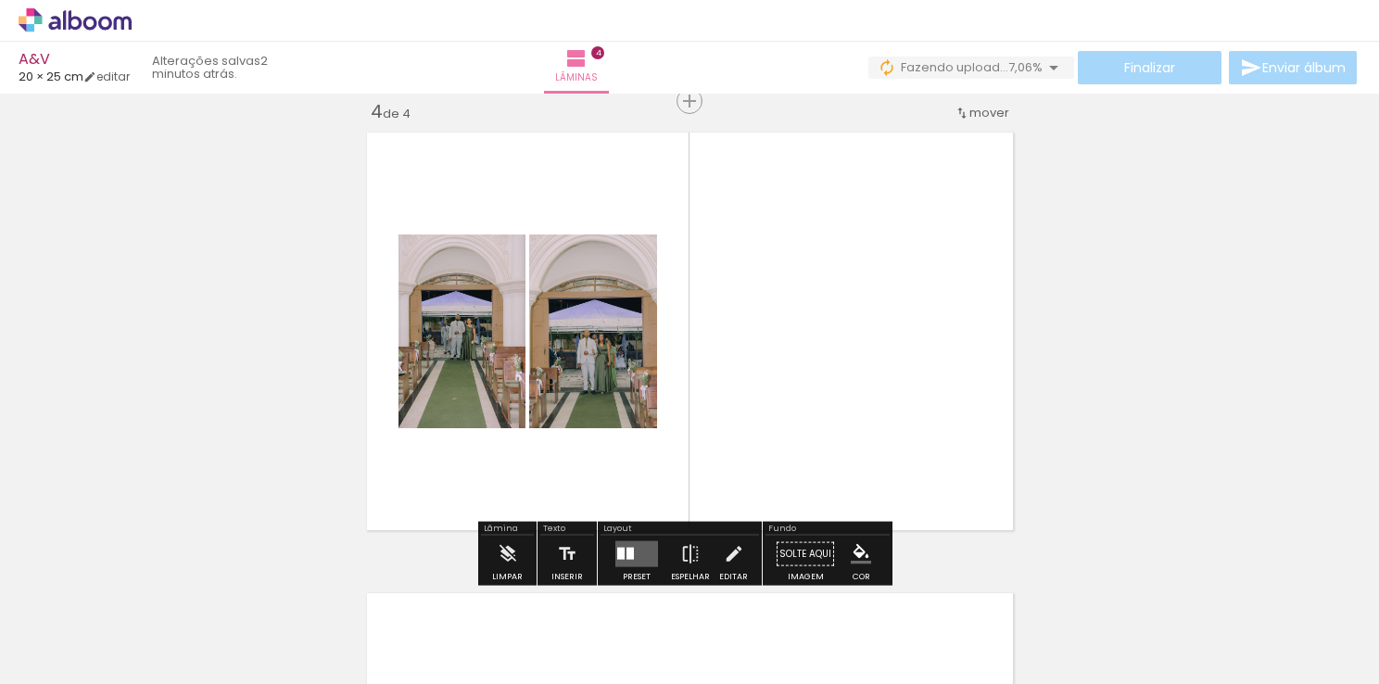
drag, startPoint x: 424, startPoint y: 661, endPoint x: 546, endPoint y: 443, distance: 249.3
click at [541, 457] on quentale-workspace at bounding box center [689, 342] width 1379 height 684
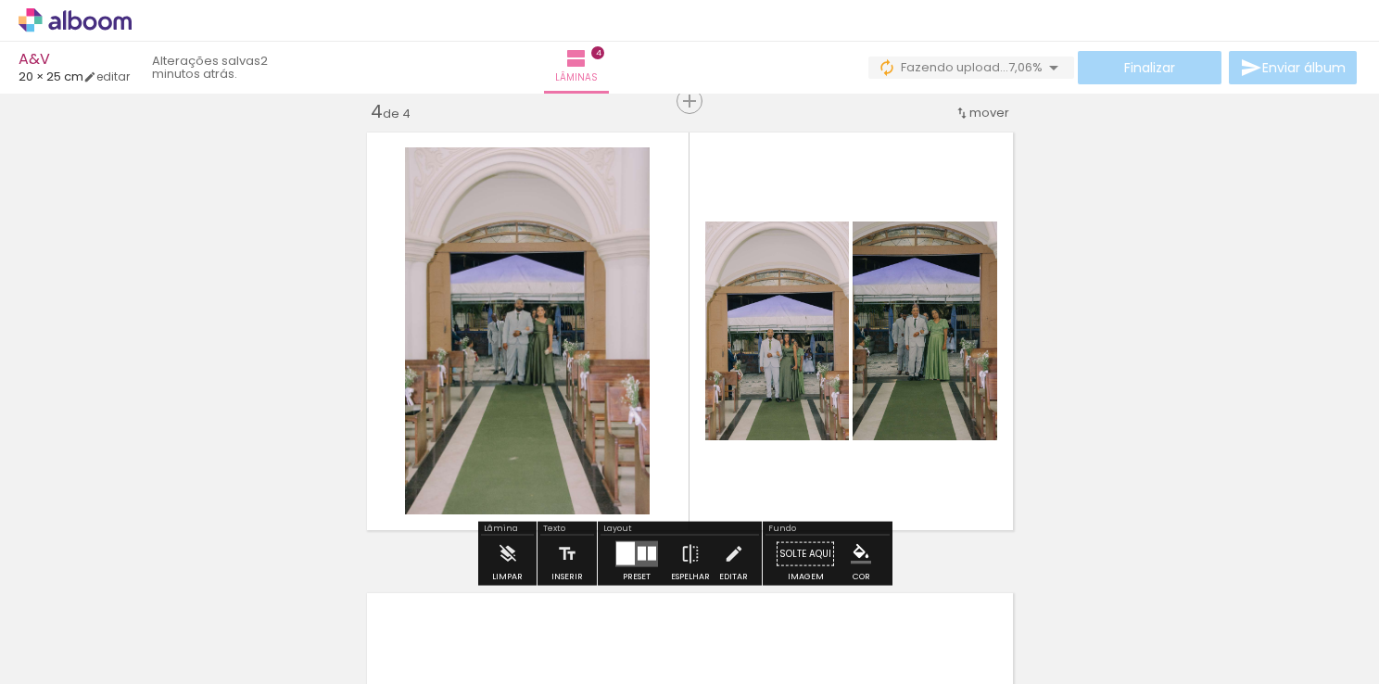
drag, startPoint x: 511, startPoint y: 641, endPoint x: 586, endPoint y: 423, distance: 230.0
click at [582, 432] on quentale-workspace at bounding box center [689, 342] width 1379 height 684
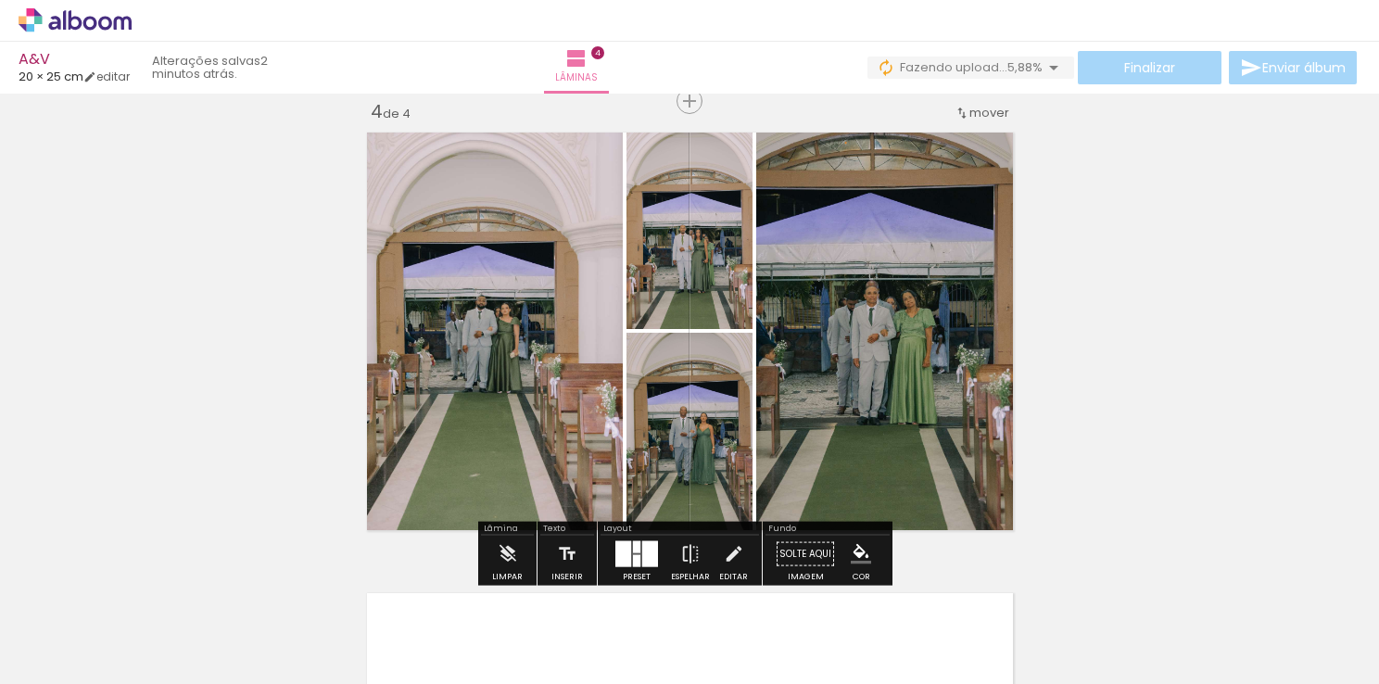
drag, startPoint x: 617, startPoint y: 607, endPoint x: 671, endPoint y: 409, distance: 205.4
click at [663, 450] on quentale-workspace at bounding box center [689, 342] width 1379 height 684
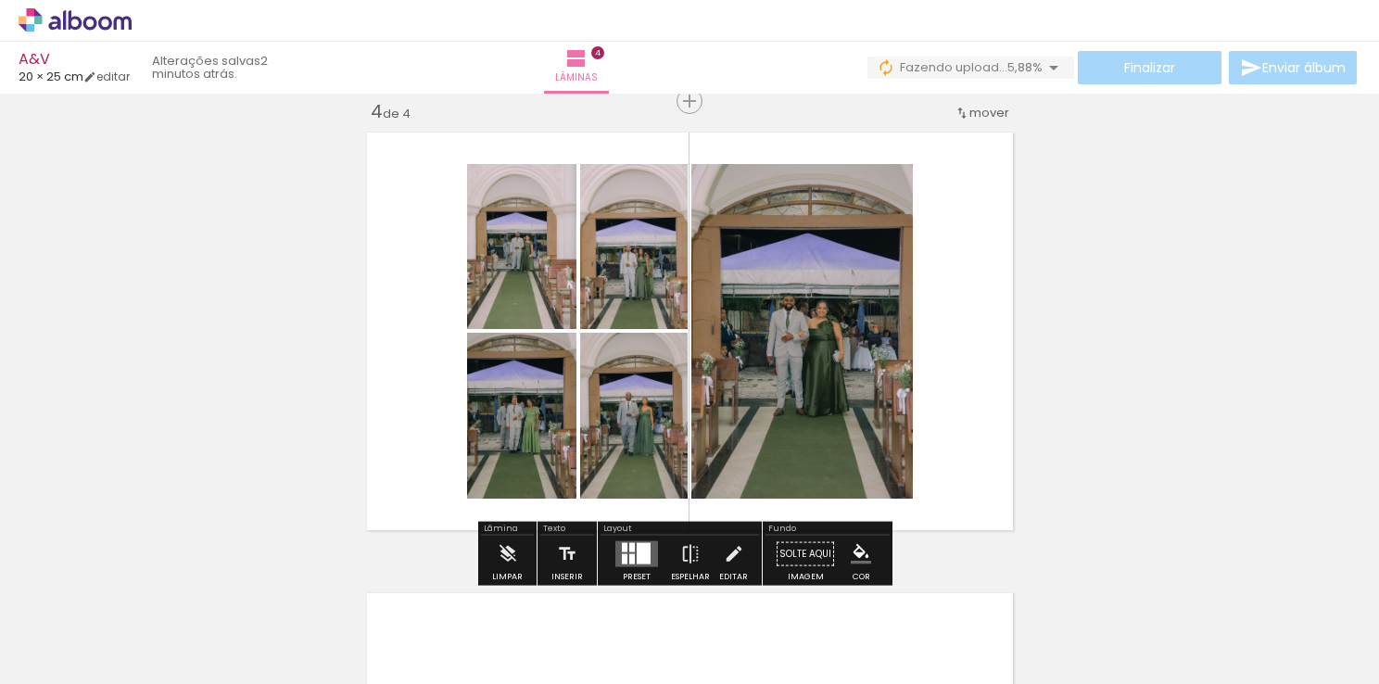
click at [643, 553] on div at bounding box center [644, 553] width 14 height 21
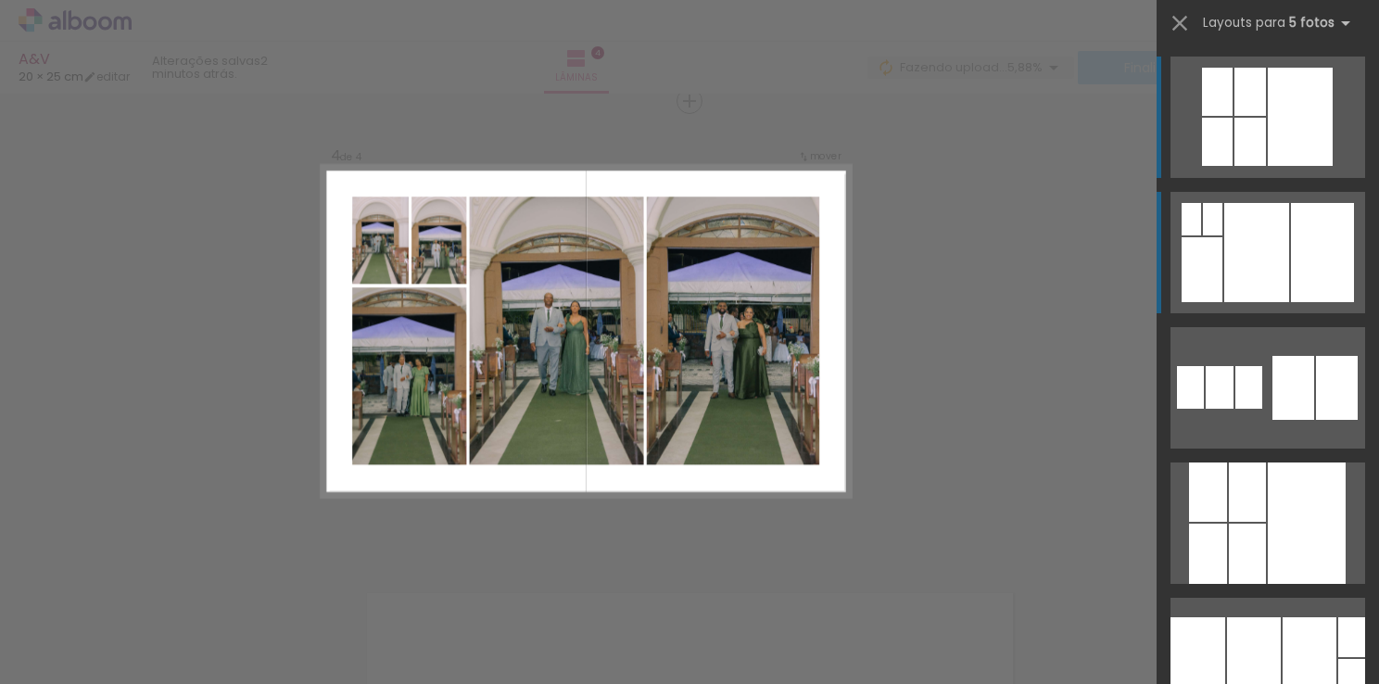
click at [1271, 261] on div at bounding box center [1256, 252] width 65 height 99
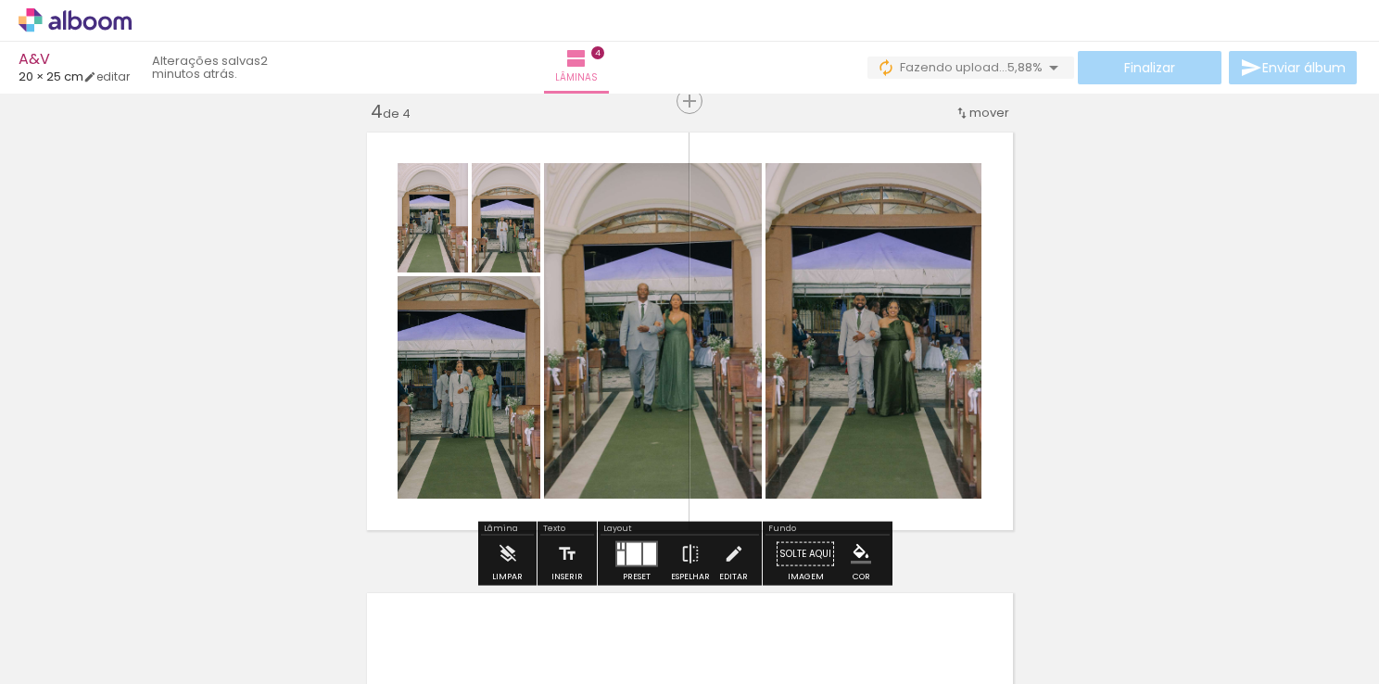
click at [587, 541] on div "Inserir" at bounding box center [567, 559] width 54 height 47
click at [643, 552] on div at bounding box center [649, 554] width 13 height 22
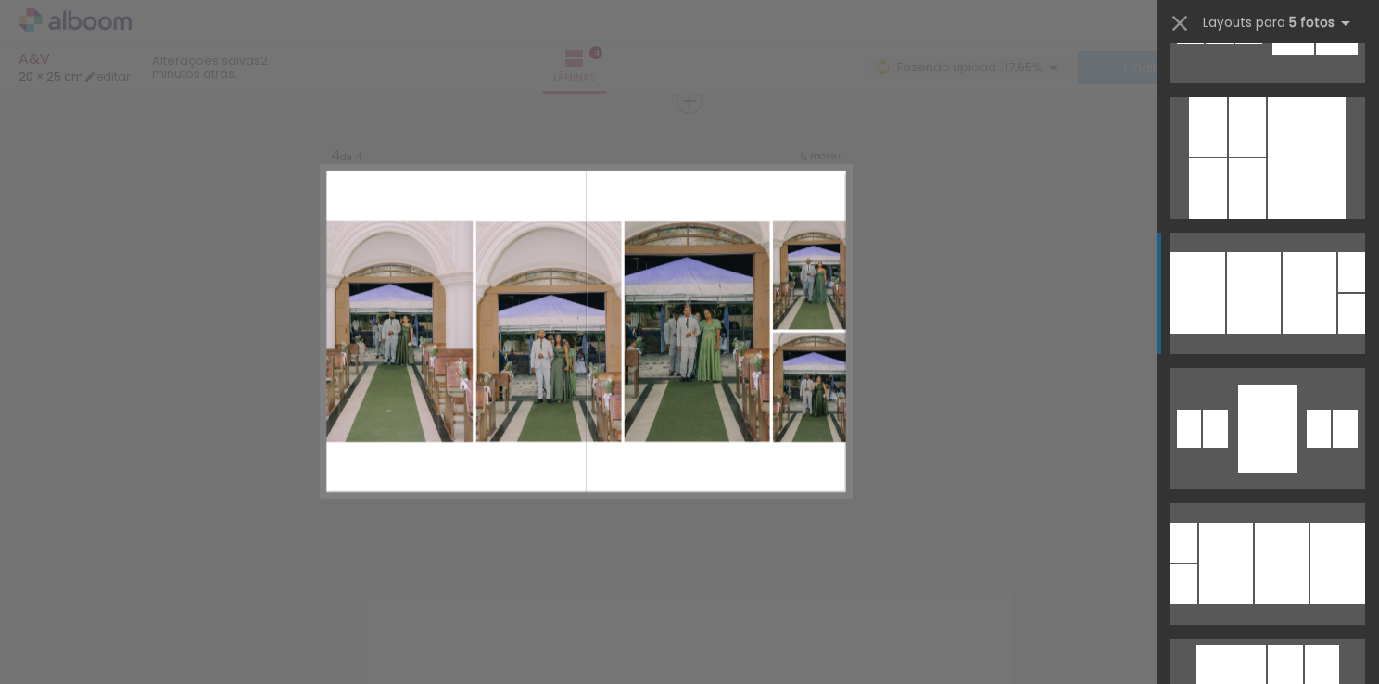
scroll to position [413, 0]
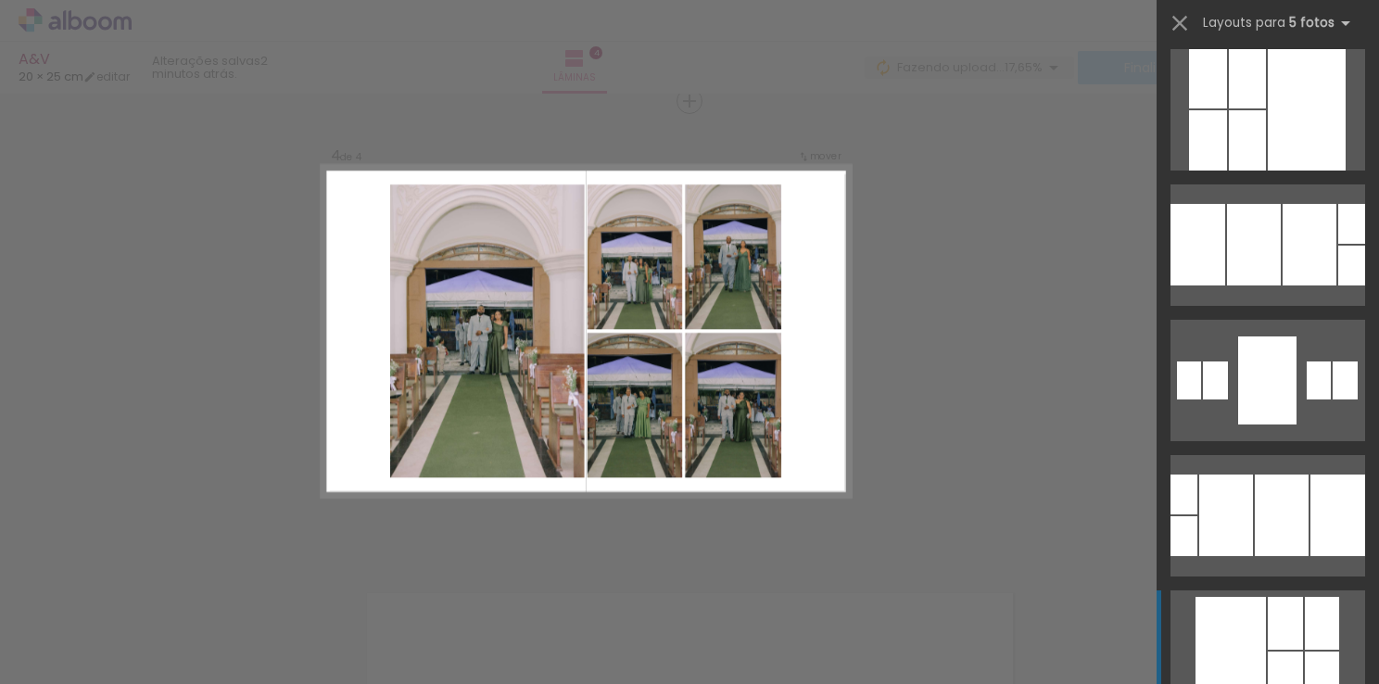
click at [1268, 606] on div at bounding box center [1284, 623] width 35 height 53
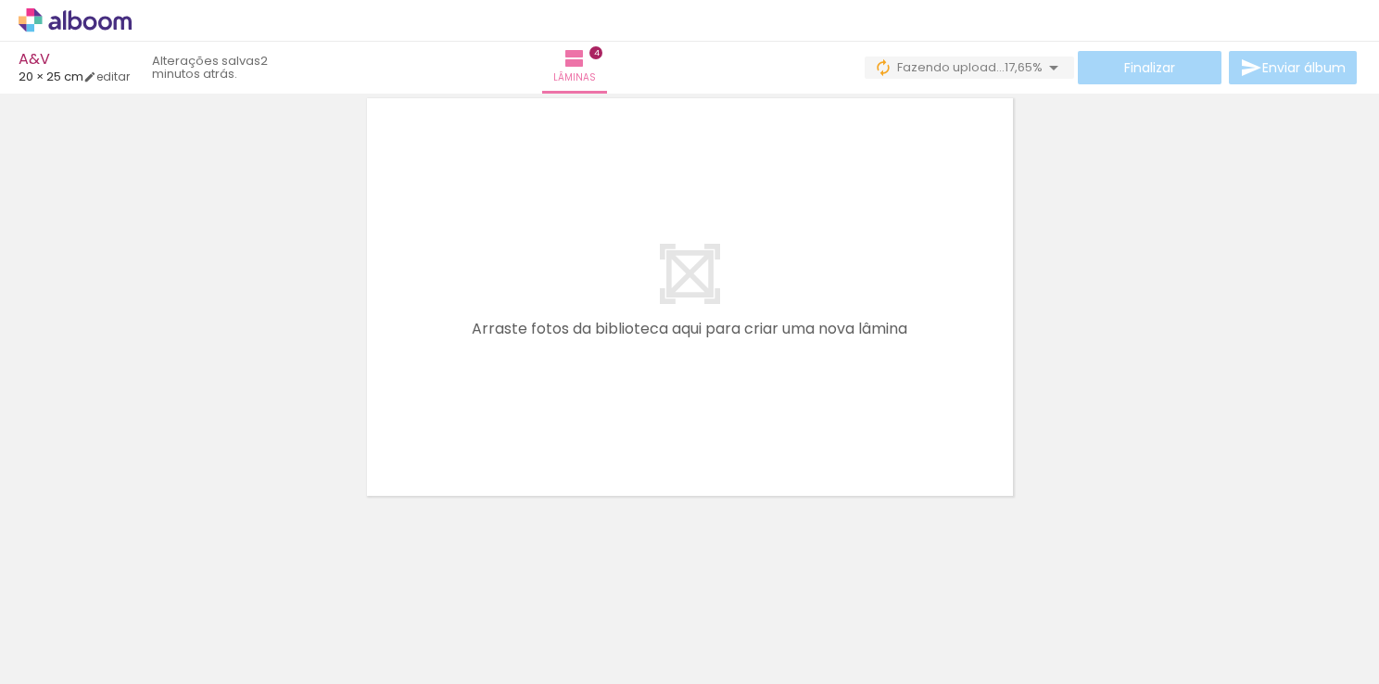
scroll to position [0, 1497]
drag, startPoint x: 367, startPoint y: 641, endPoint x: 420, endPoint y: 447, distance: 201.6
click at [426, 416] on quentale-workspace at bounding box center [689, 342] width 1379 height 684
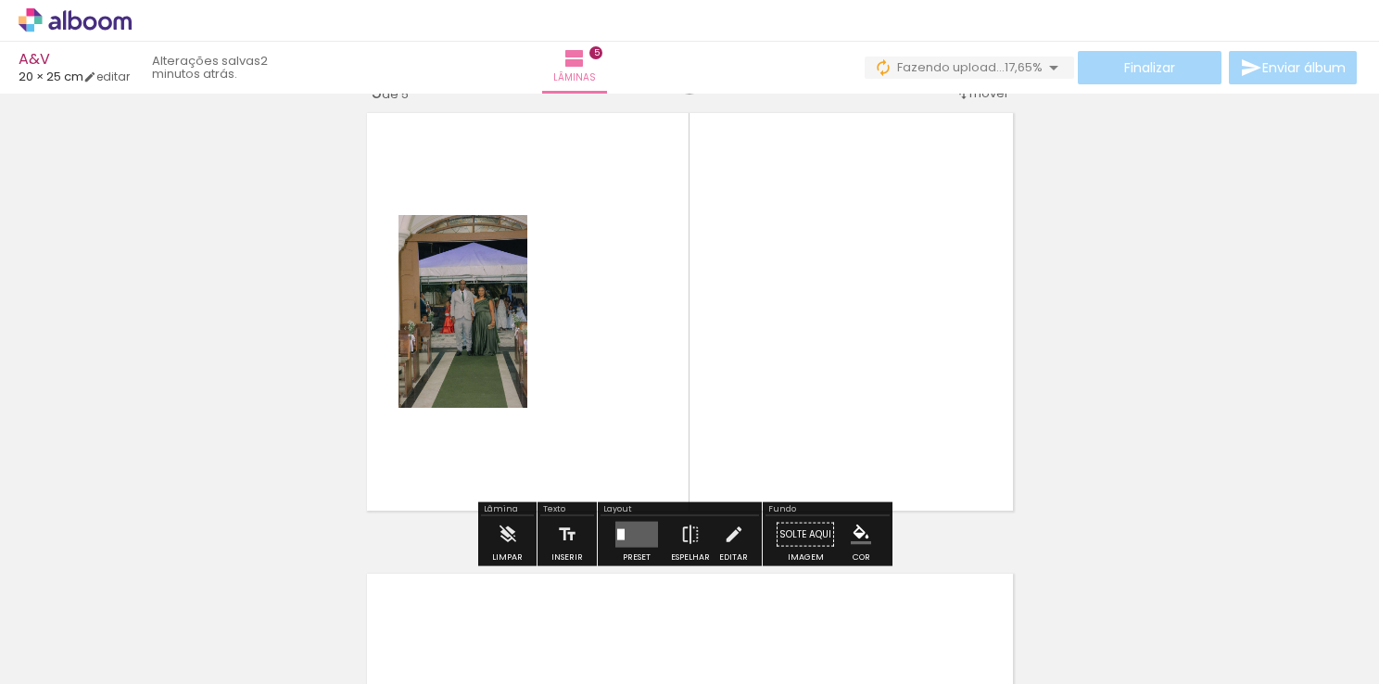
scroll to position [1865, 0]
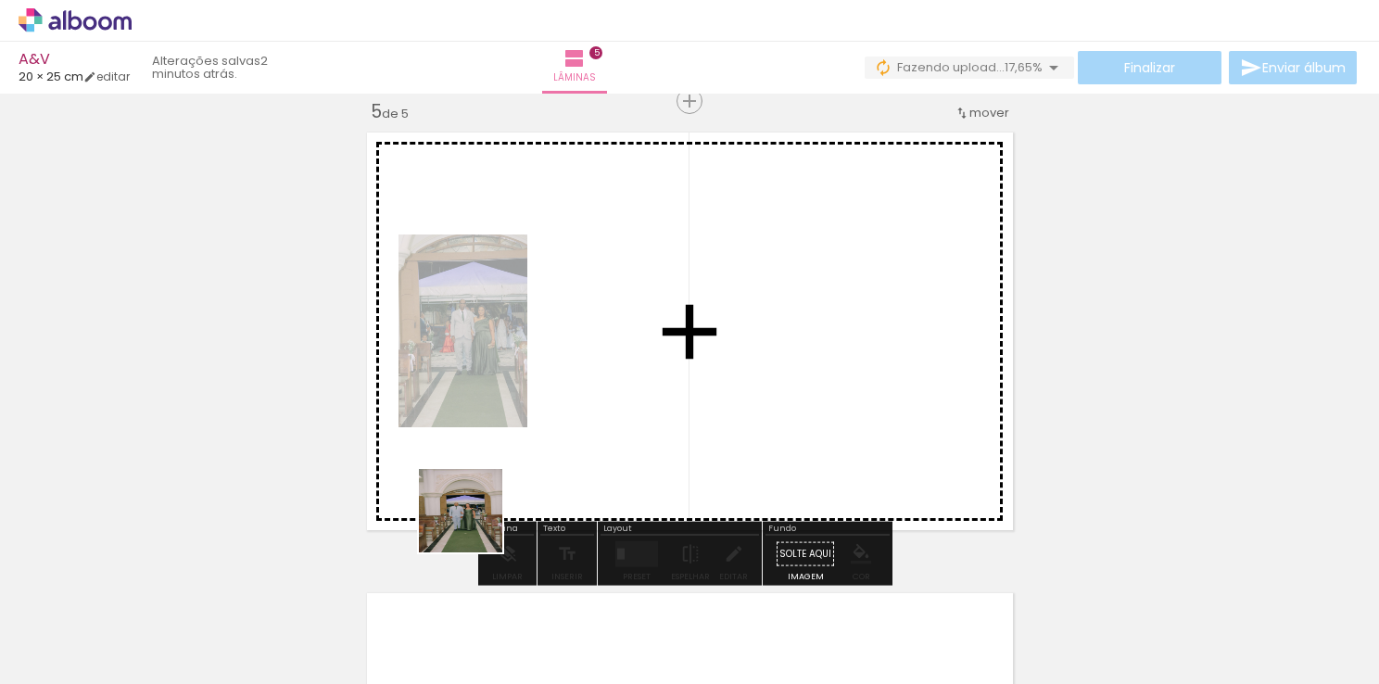
drag, startPoint x: 443, startPoint y: 643, endPoint x: 492, endPoint y: 451, distance: 198.0
click at [484, 460] on quentale-workspace at bounding box center [689, 342] width 1379 height 684
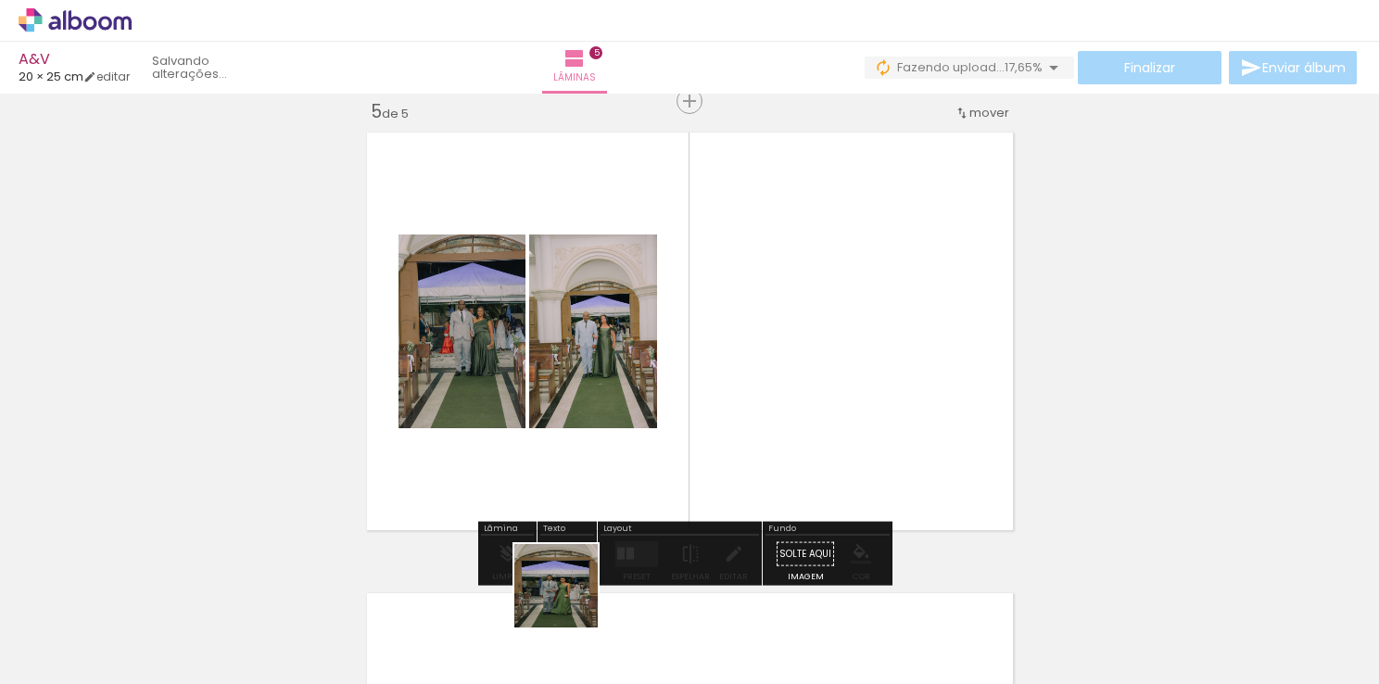
drag, startPoint x: 567, startPoint y: 665, endPoint x: 584, endPoint y: 465, distance: 200.8
click at [582, 469] on quentale-workspace at bounding box center [689, 342] width 1379 height 684
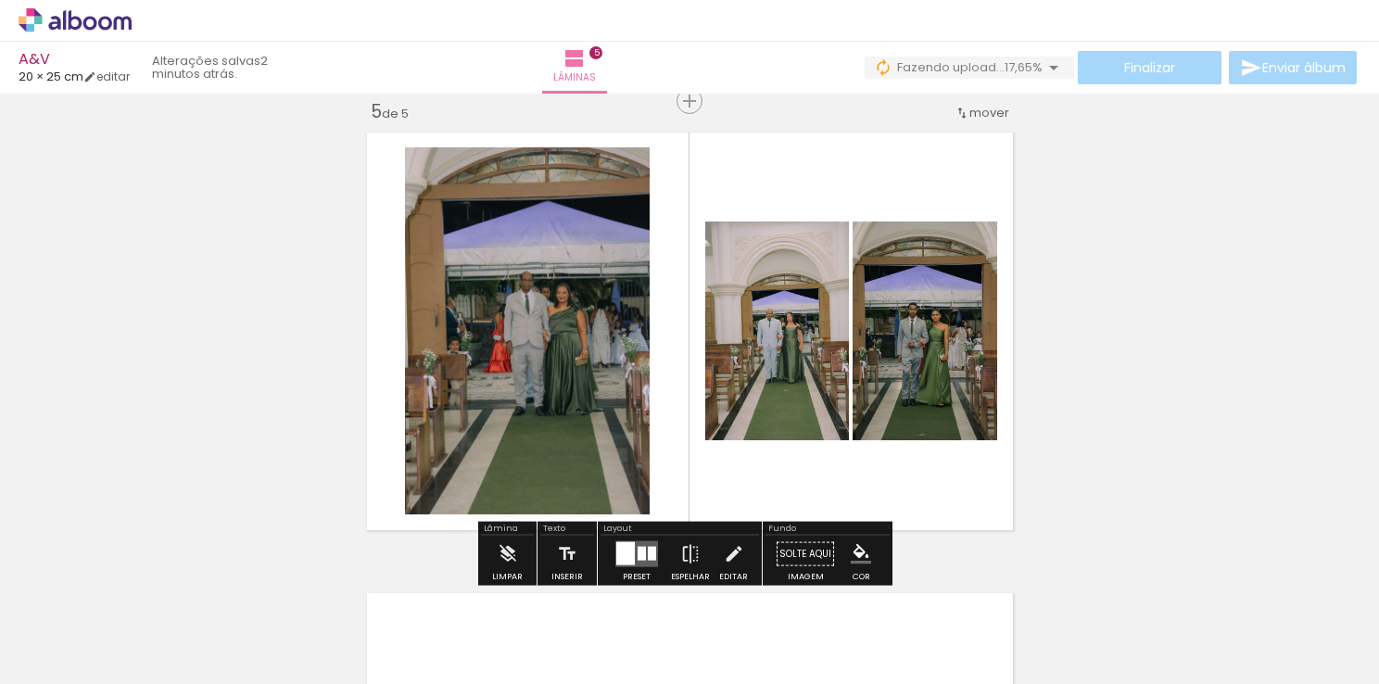
drag, startPoint x: 673, startPoint y: 654, endPoint x: 655, endPoint y: 441, distance: 213.8
click at [655, 441] on quentale-workspace at bounding box center [689, 342] width 1379 height 684
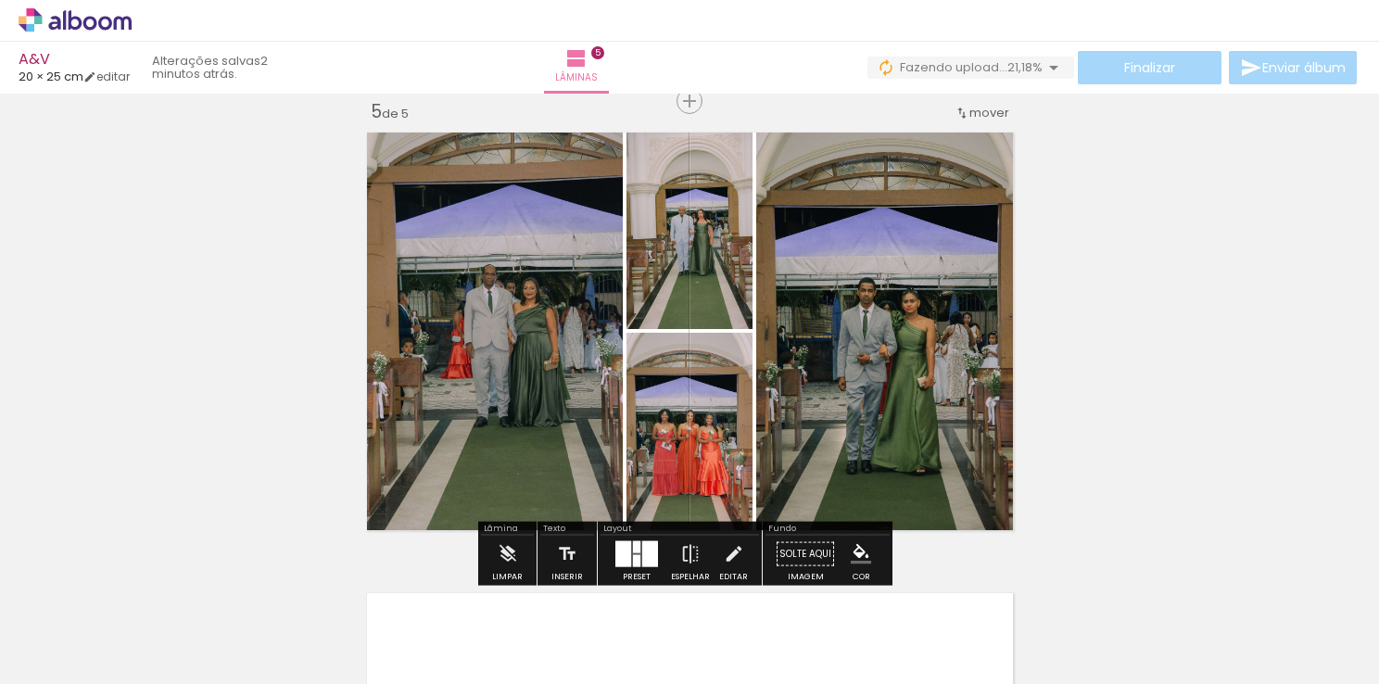
drag, startPoint x: 760, startPoint y: 650, endPoint x: 777, endPoint y: 483, distance: 168.6
click at [775, 526] on quentale-workspace at bounding box center [689, 342] width 1379 height 684
drag, startPoint x: 776, startPoint y: 659, endPoint x: 842, endPoint y: 461, distance: 208.0
click at [845, 463] on quentale-workspace at bounding box center [689, 342] width 1379 height 684
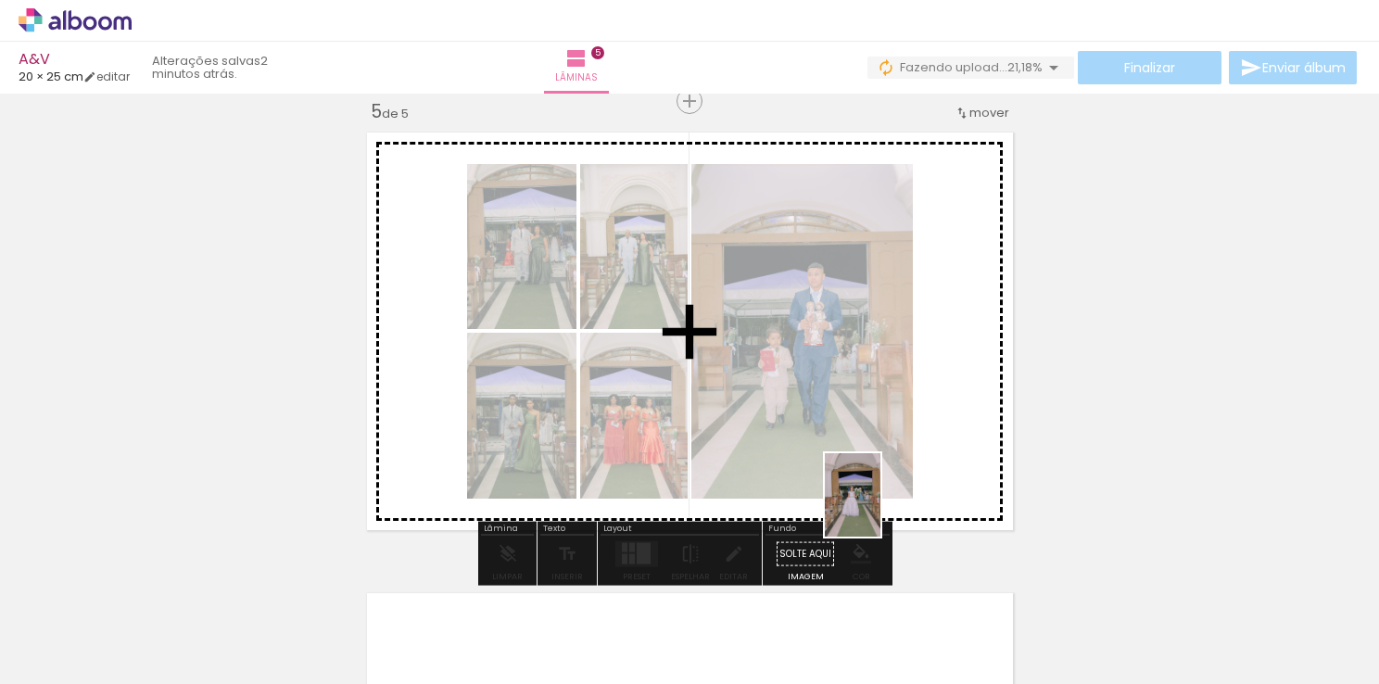
drag, startPoint x: 859, startPoint y: 637, endPoint x: 889, endPoint y: 473, distance: 167.6
click at [889, 484] on quentale-workspace at bounding box center [689, 342] width 1379 height 684
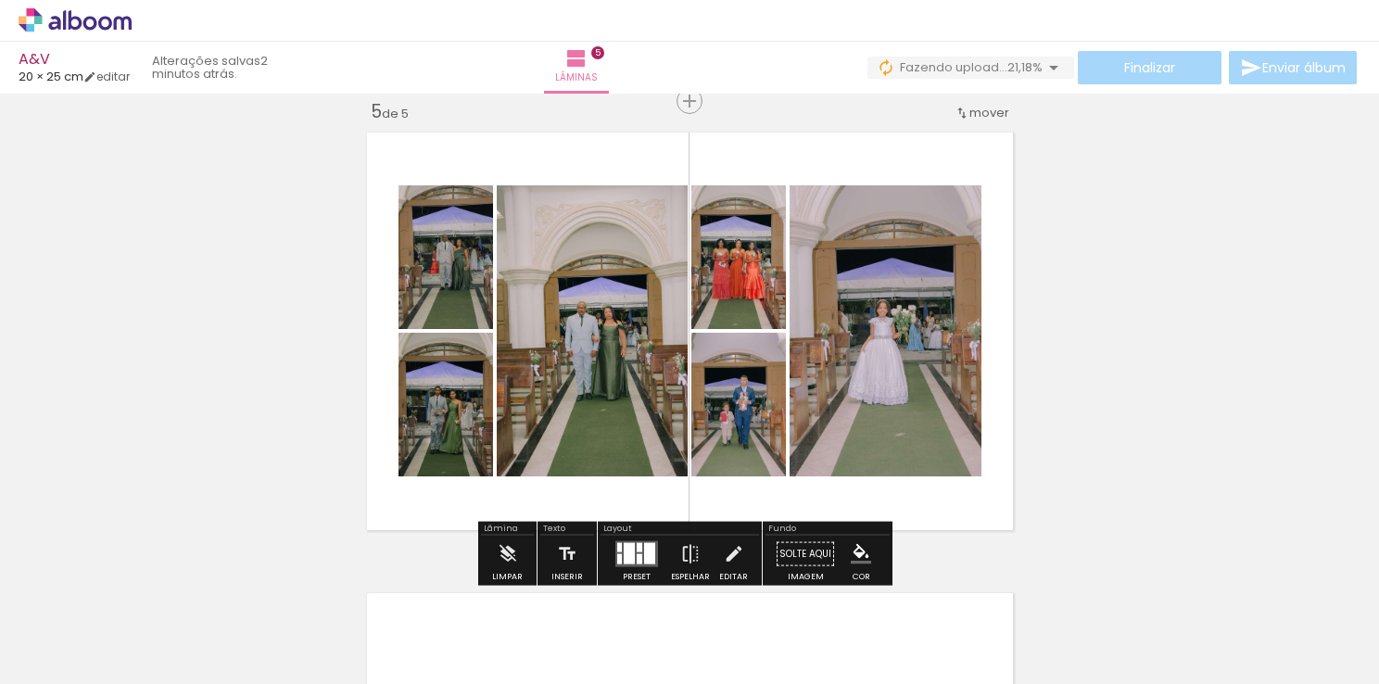
click at [617, 556] on div at bounding box center [619, 559] width 5 height 10
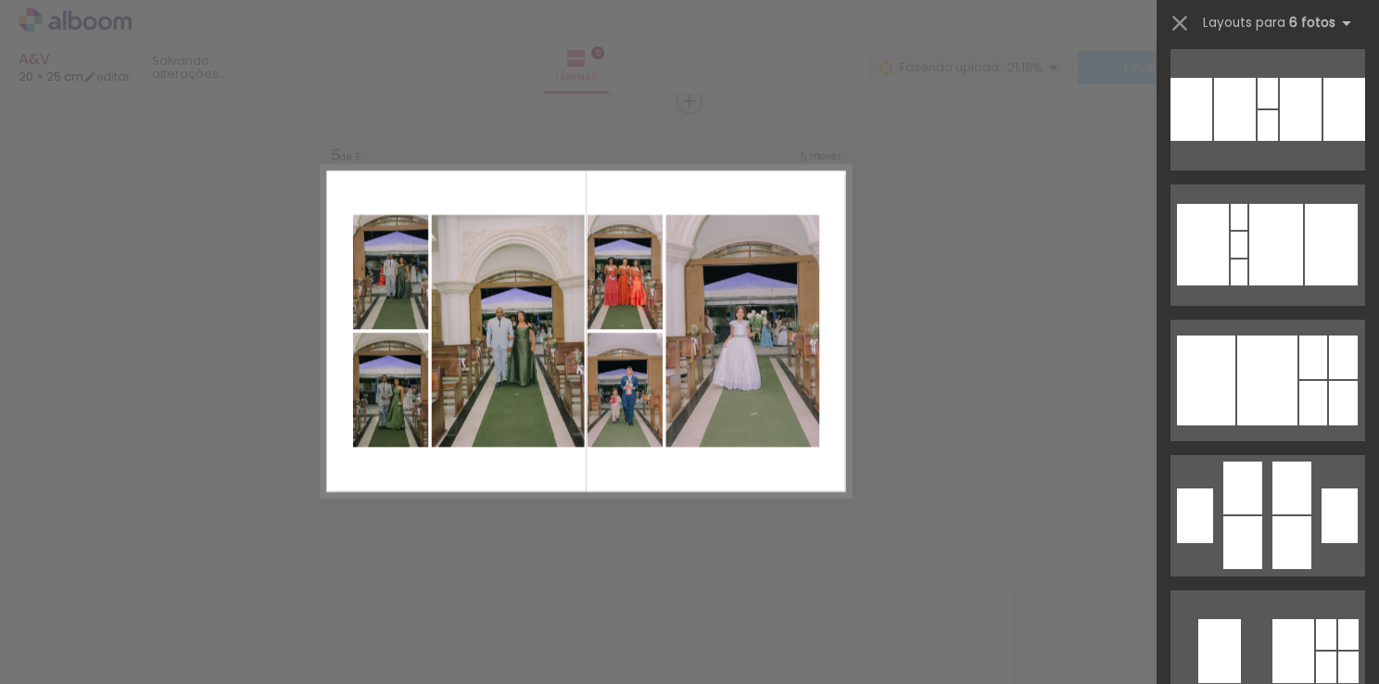
scroll to position [0, 0]
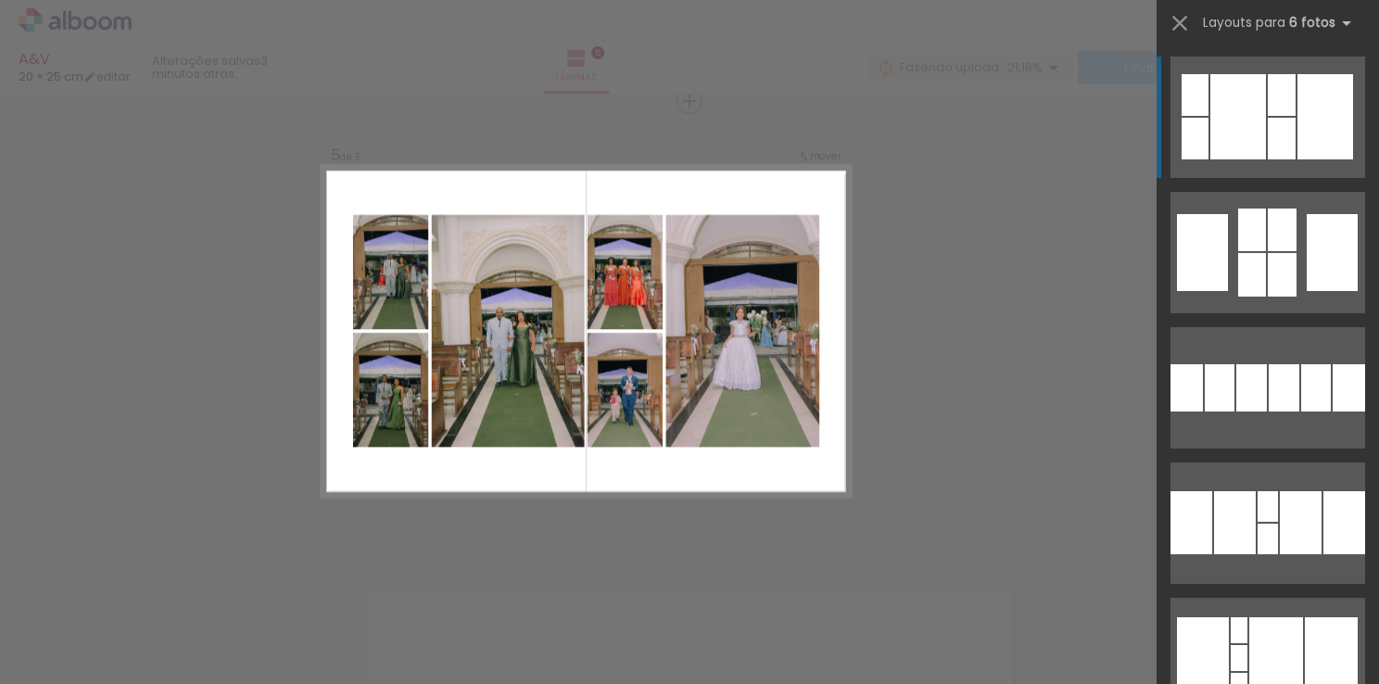
click at [1210, 124] on div at bounding box center [1238, 116] width 56 height 85
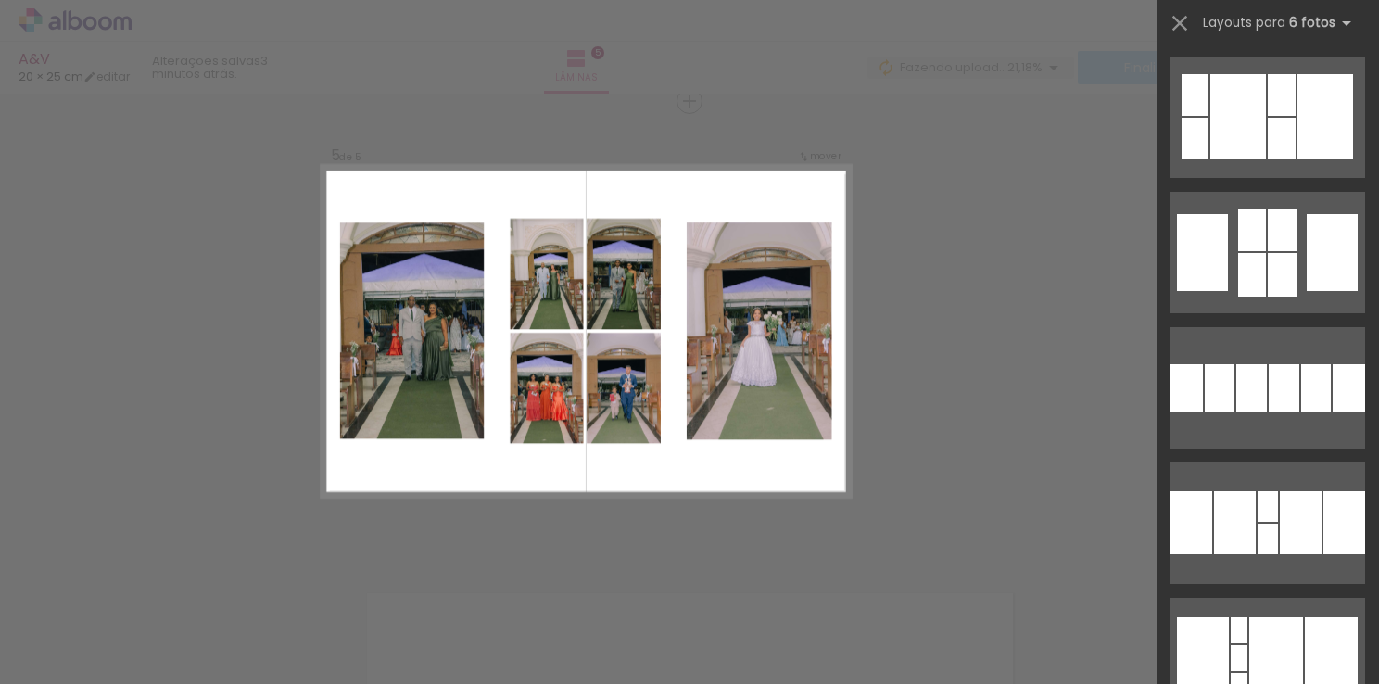
scroll to position [135, 0]
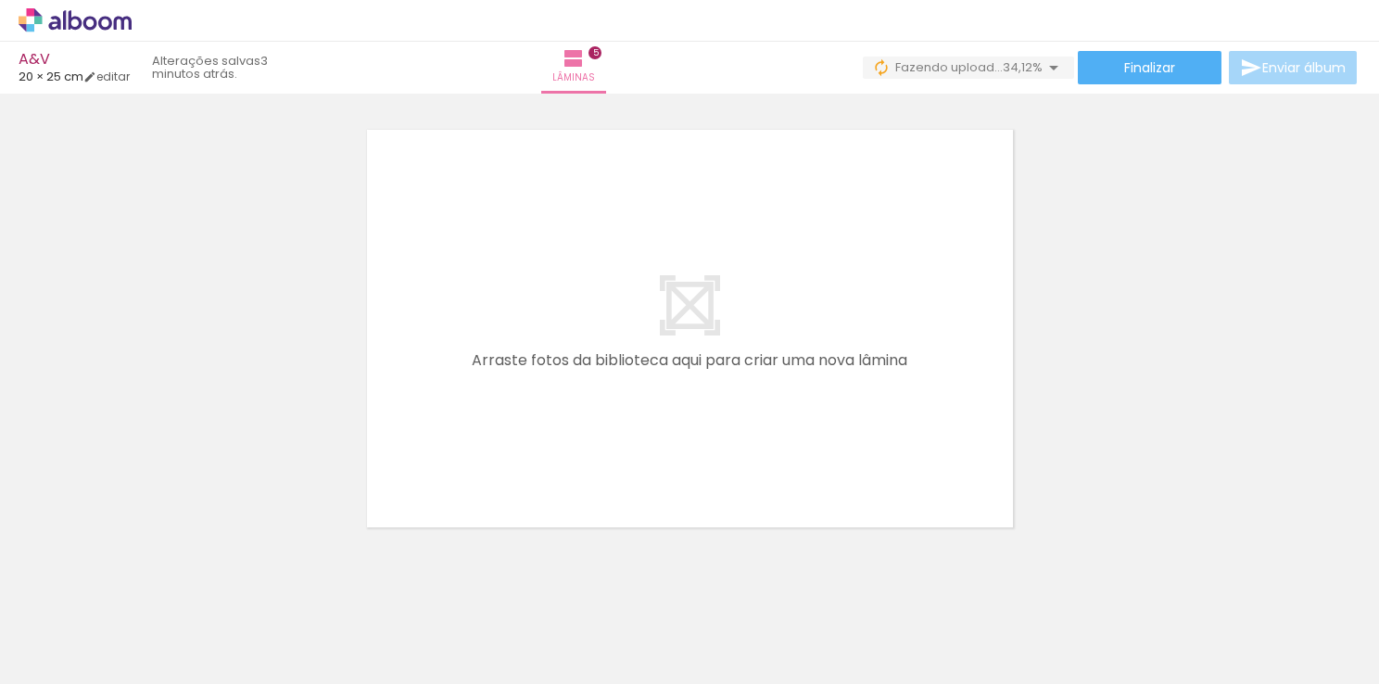
scroll to position [0, 2146]
drag, startPoint x: 349, startPoint y: 642, endPoint x: 484, endPoint y: 376, distance: 297.9
click at [482, 377] on quentale-workspace at bounding box center [689, 342] width 1379 height 684
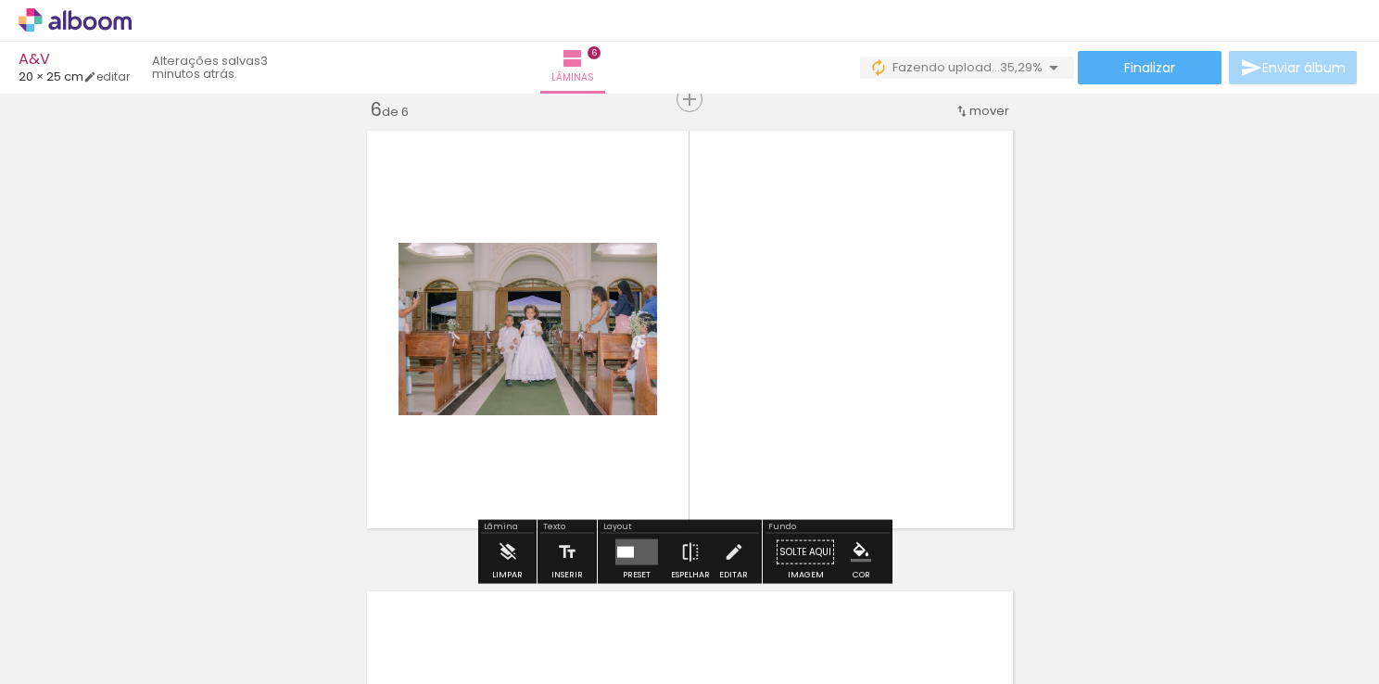
scroll to position [2326, 0]
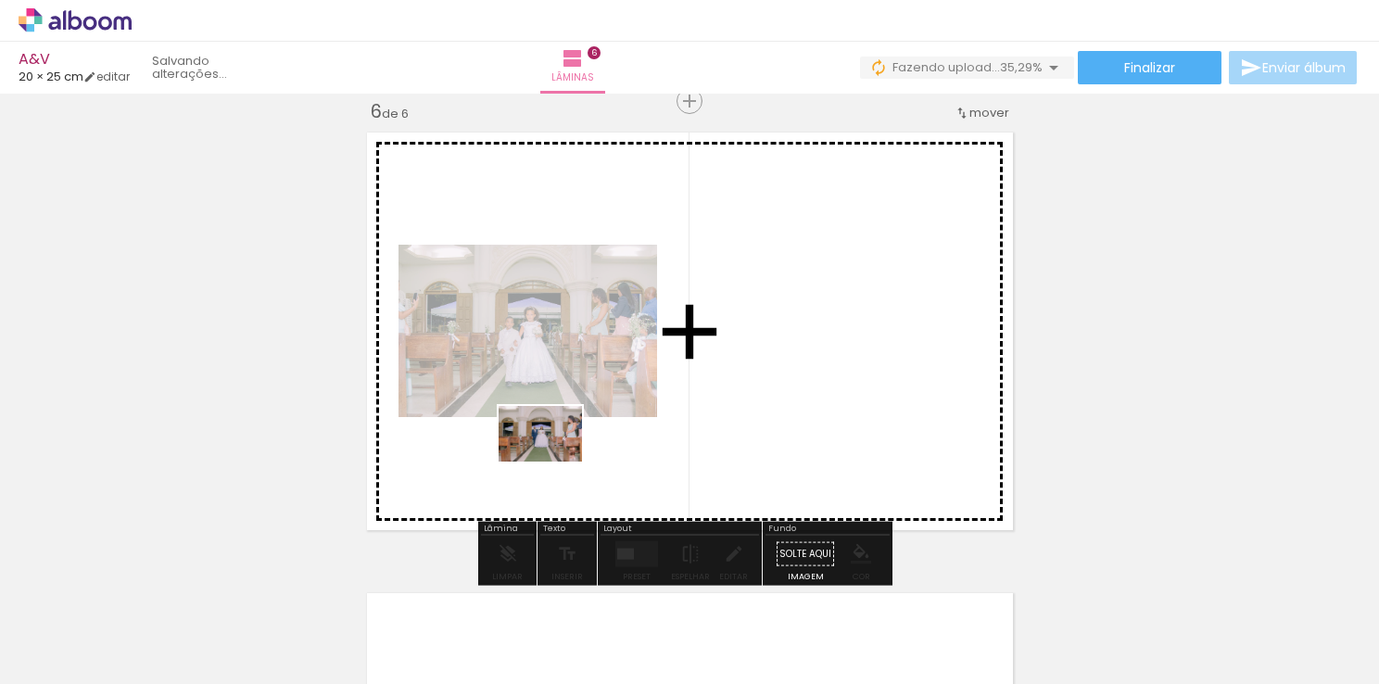
drag, startPoint x: 431, startPoint y: 642, endPoint x: 594, endPoint y: 439, distance: 260.3
click at [586, 445] on quentale-workspace at bounding box center [689, 342] width 1379 height 684
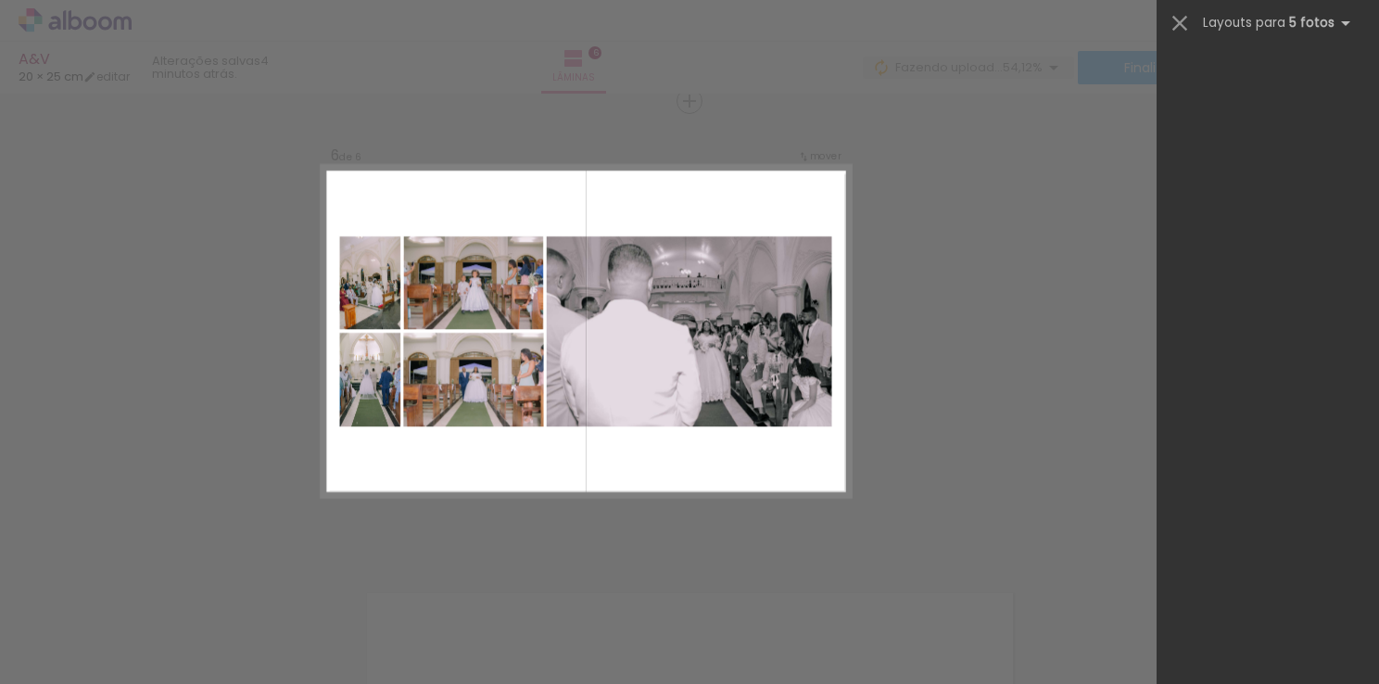
scroll to position [0, 2146]
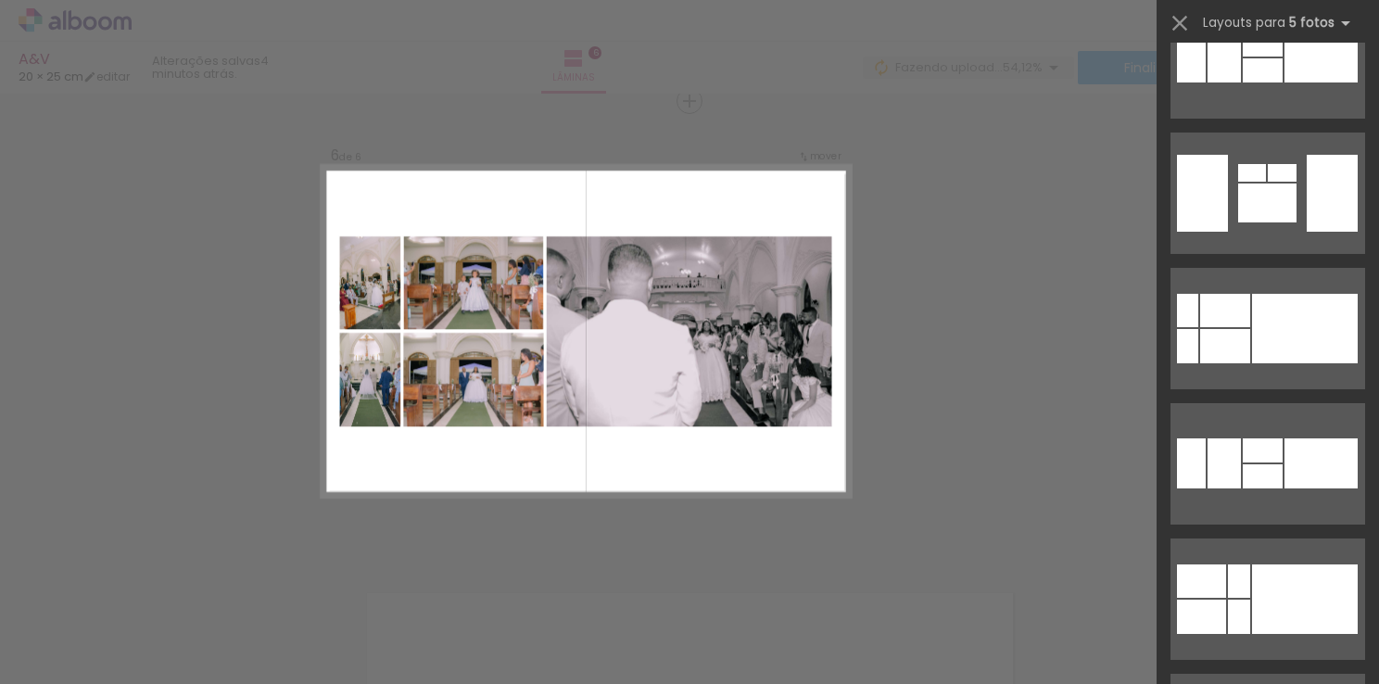
click at [1255, 352] on div at bounding box center [1305, 328] width 106 height 69
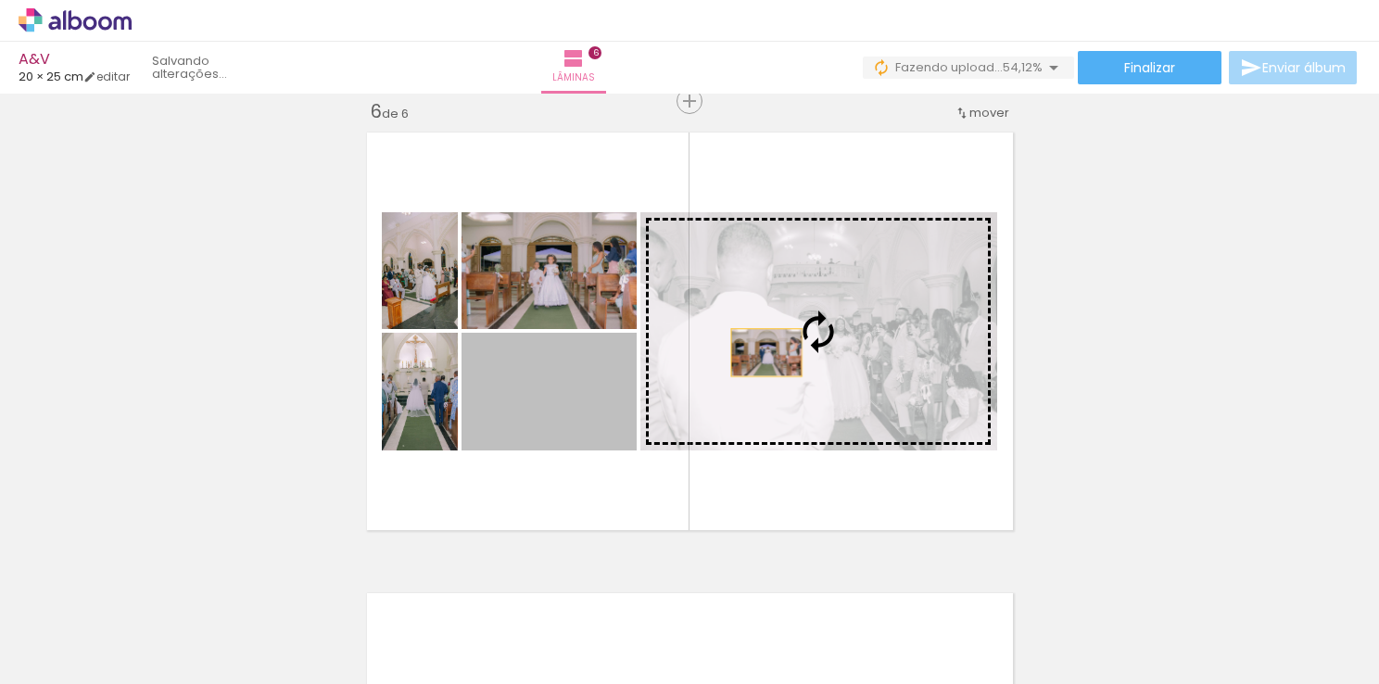
drag, startPoint x: 509, startPoint y: 399, endPoint x: 759, endPoint y: 352, distance: 254.6
click at [0, 0] on slot at bounding box center [0, 0] width 0 height 0
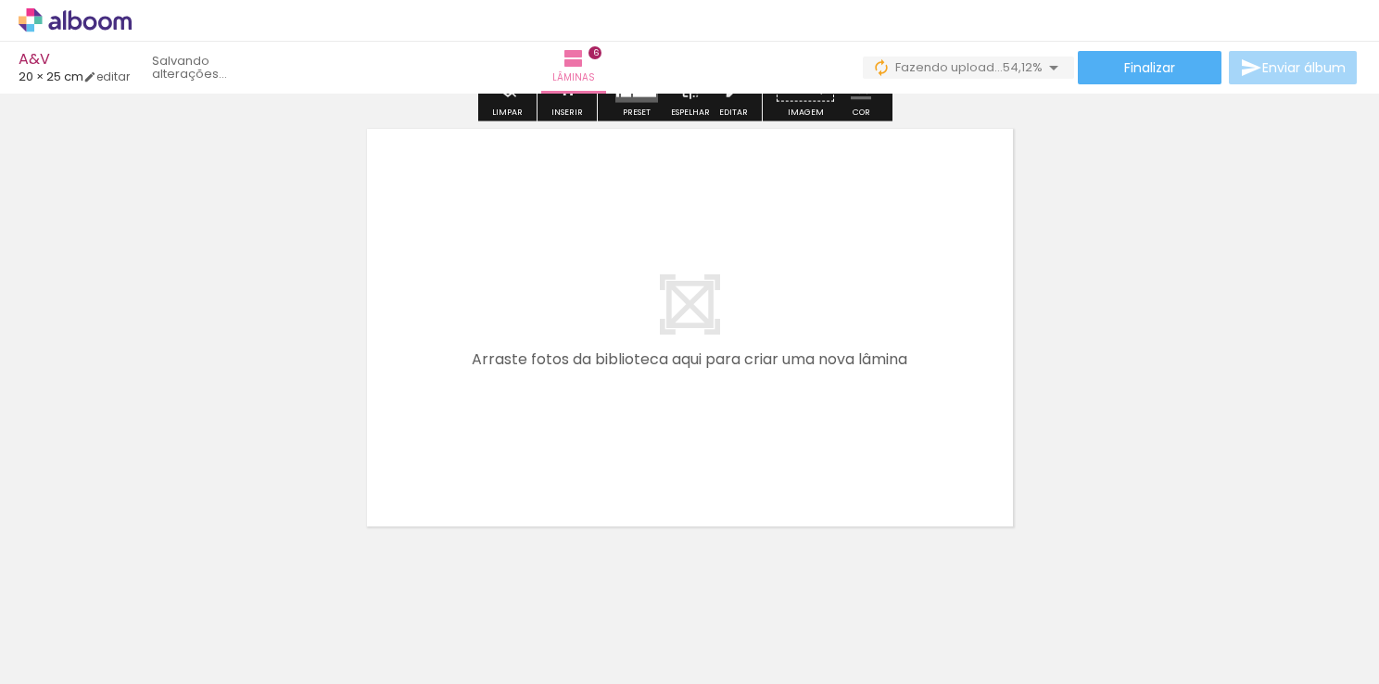
scroll to position [2820, 0]
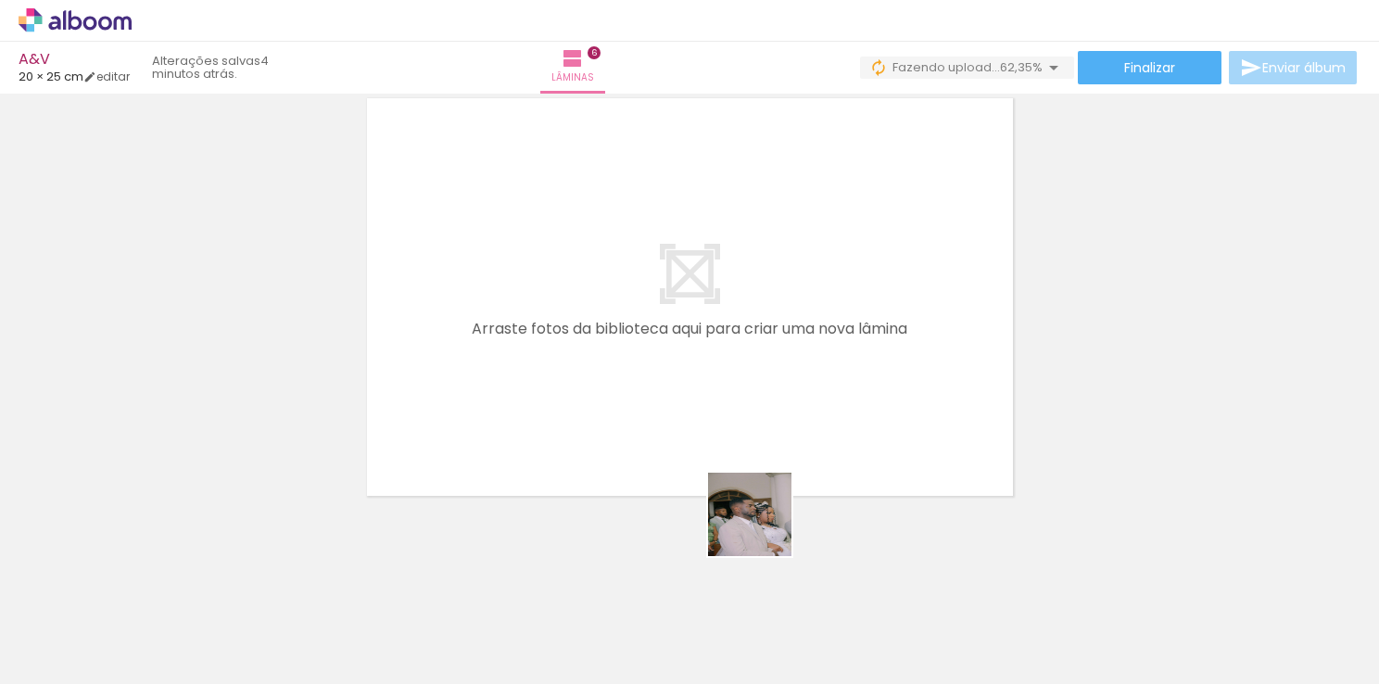
drag, startPoint x: 840, startPoint y: 611, endPoint x: 624, endPoint y: 384, distance: 314.6
click at [631, 392] on quentale-workspace at bounding box center [689, 342] width 1379 height 684
